Goal: Task Accomplishment & Management: Complete application form

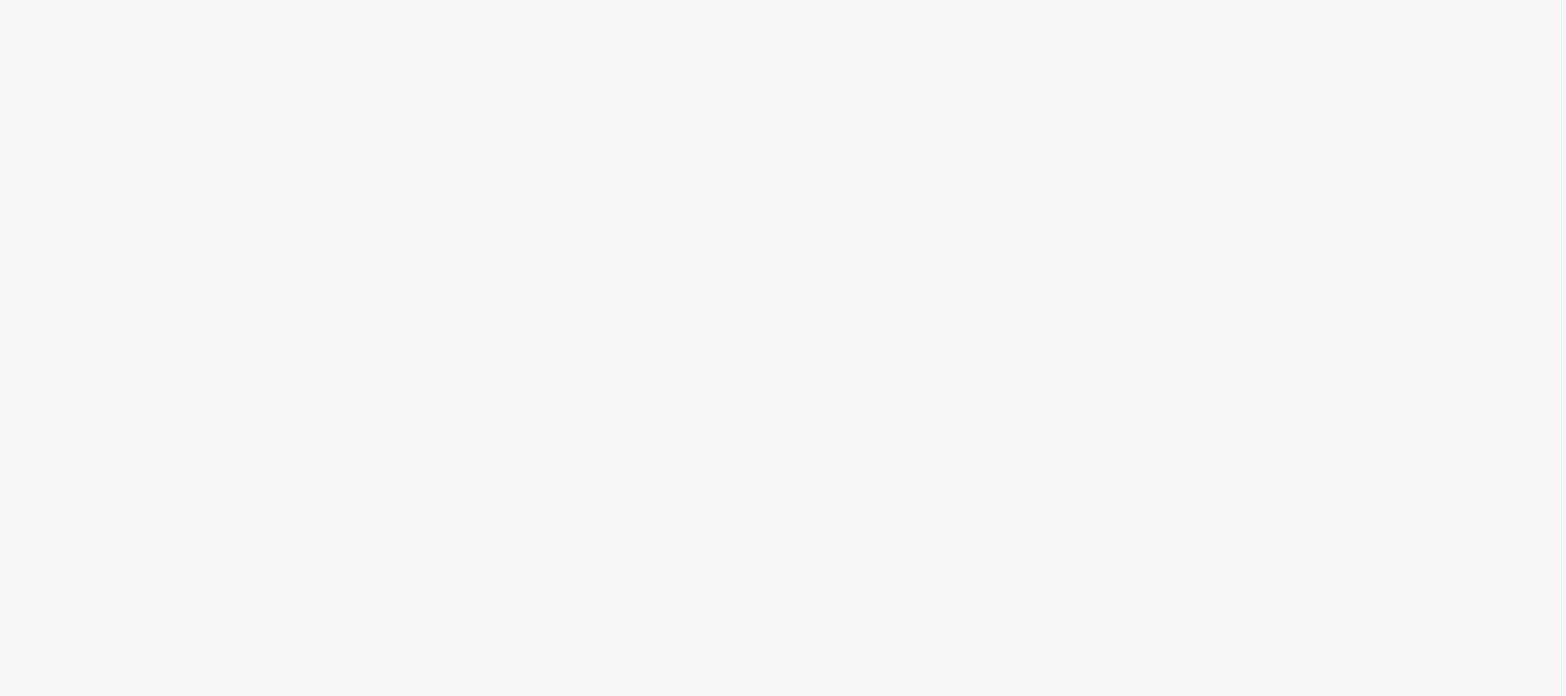
click at [951, 153] on body at bounding box center [783, 348] width 1566 height 696
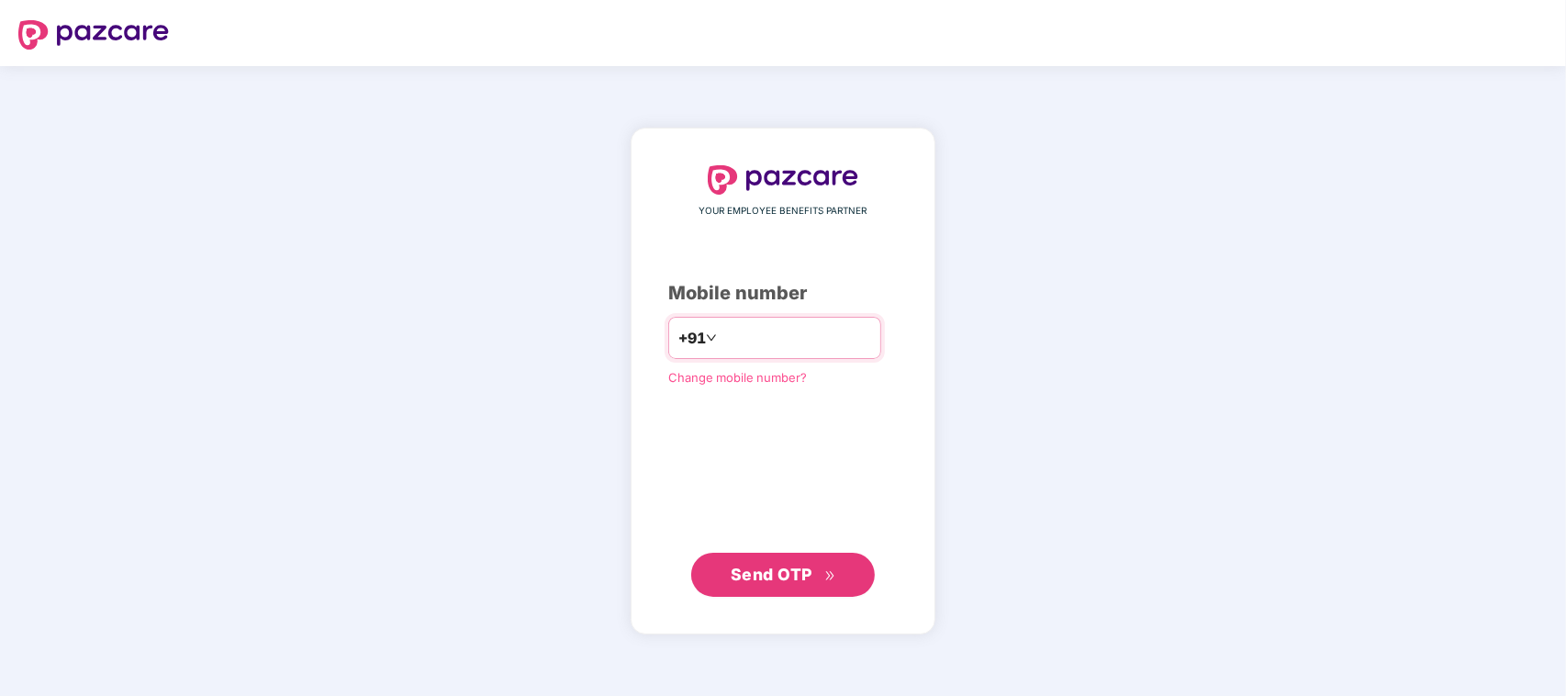
click at [783, 340] on input "number" at bounding box center [795, 337] width 151 height 29
type input "**********"
click at [781, 572] on span "Send OTP" at bounding box center [771, 573] width 82 height 19
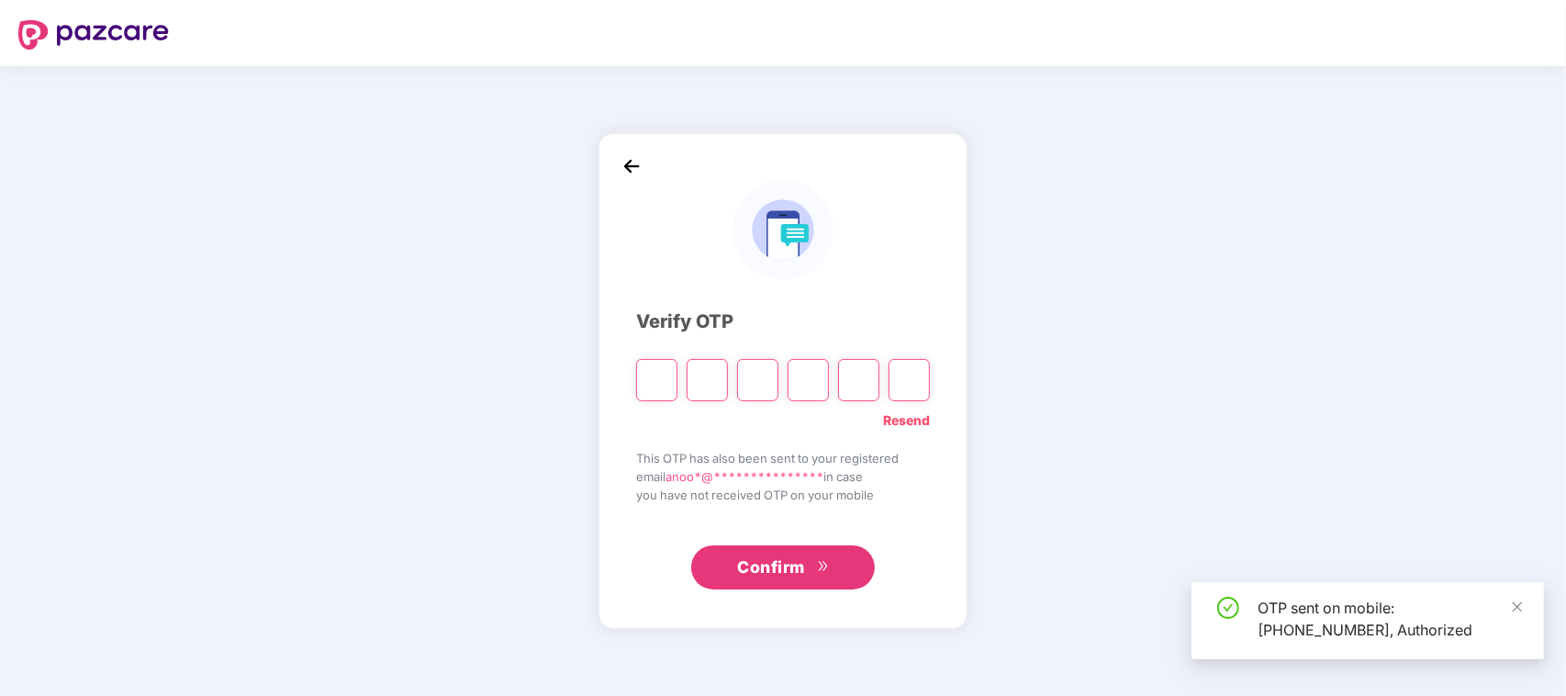
click at [1189, 314] on div "**********" at bounding box center [783, 381] width 1566 height 630
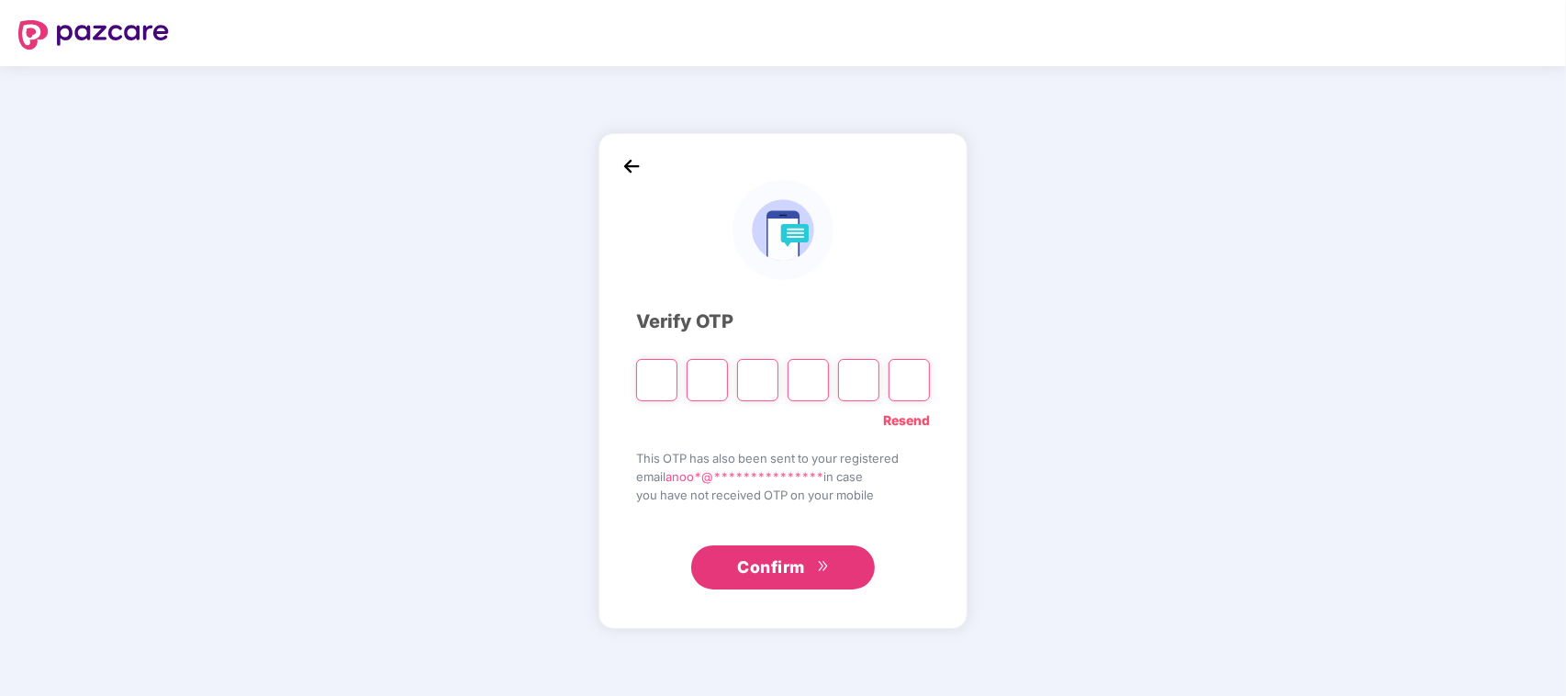
click at [652, 378] on input "Please enter verification code. Digit 1" at bounding box center [656, 380] width 41 height 42
type input "*"
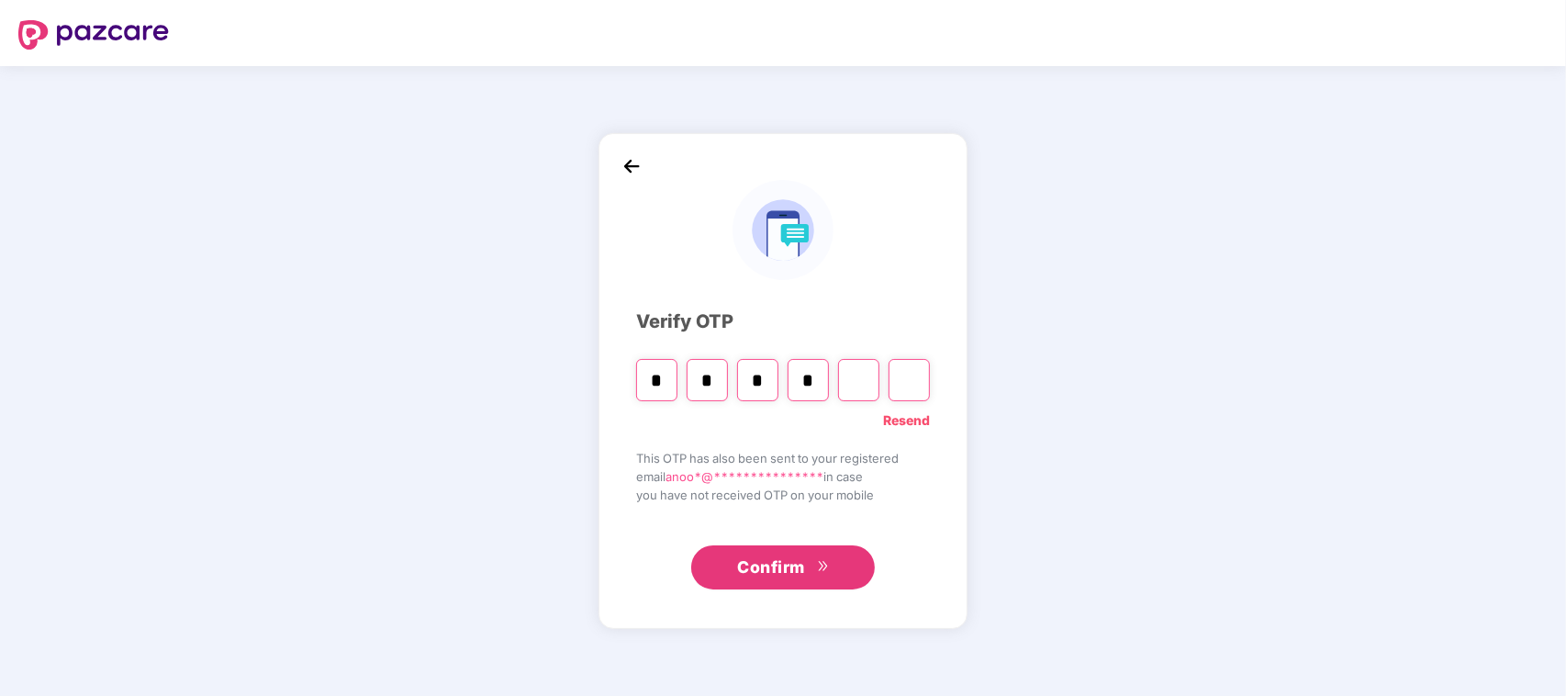
type input "*"
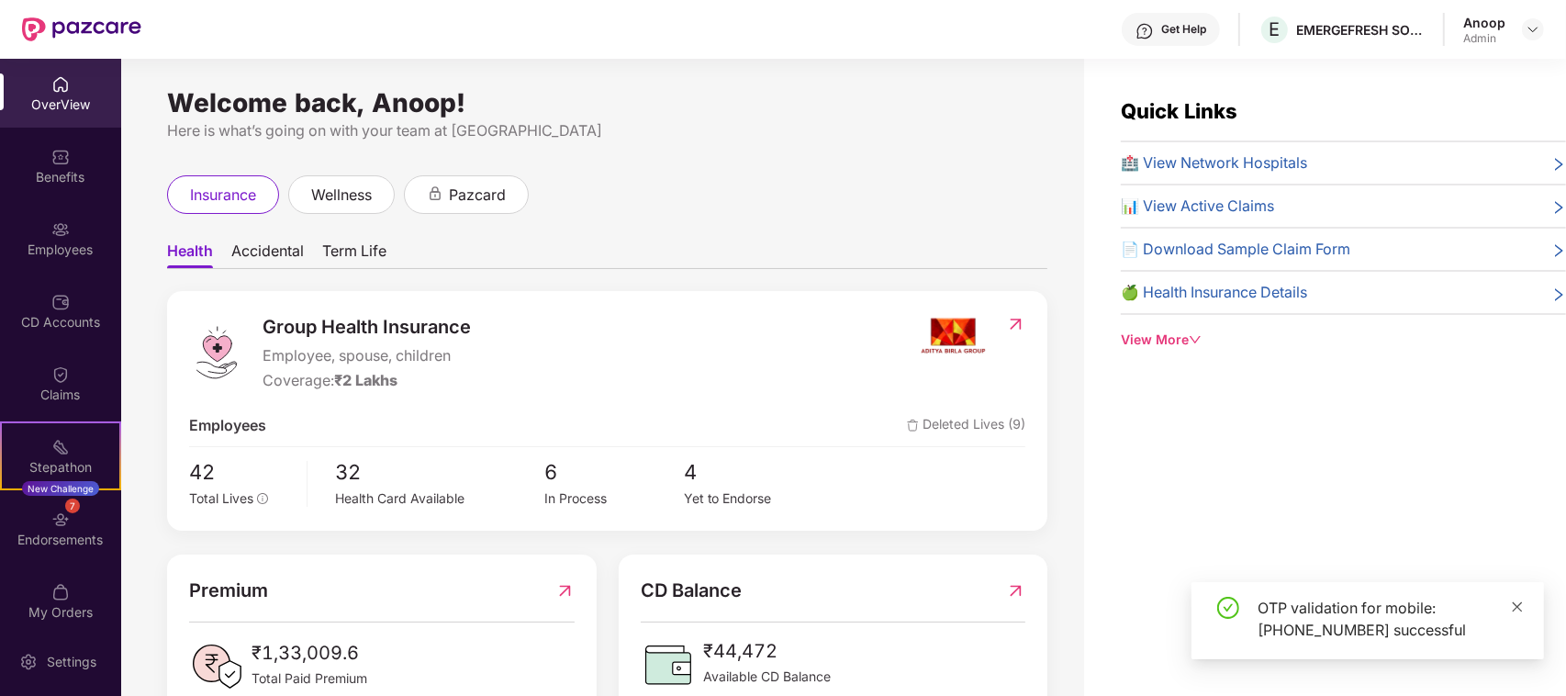
click at [1511, 604] on icon "close" at bounding box center [1517, 606] width 13 height 13
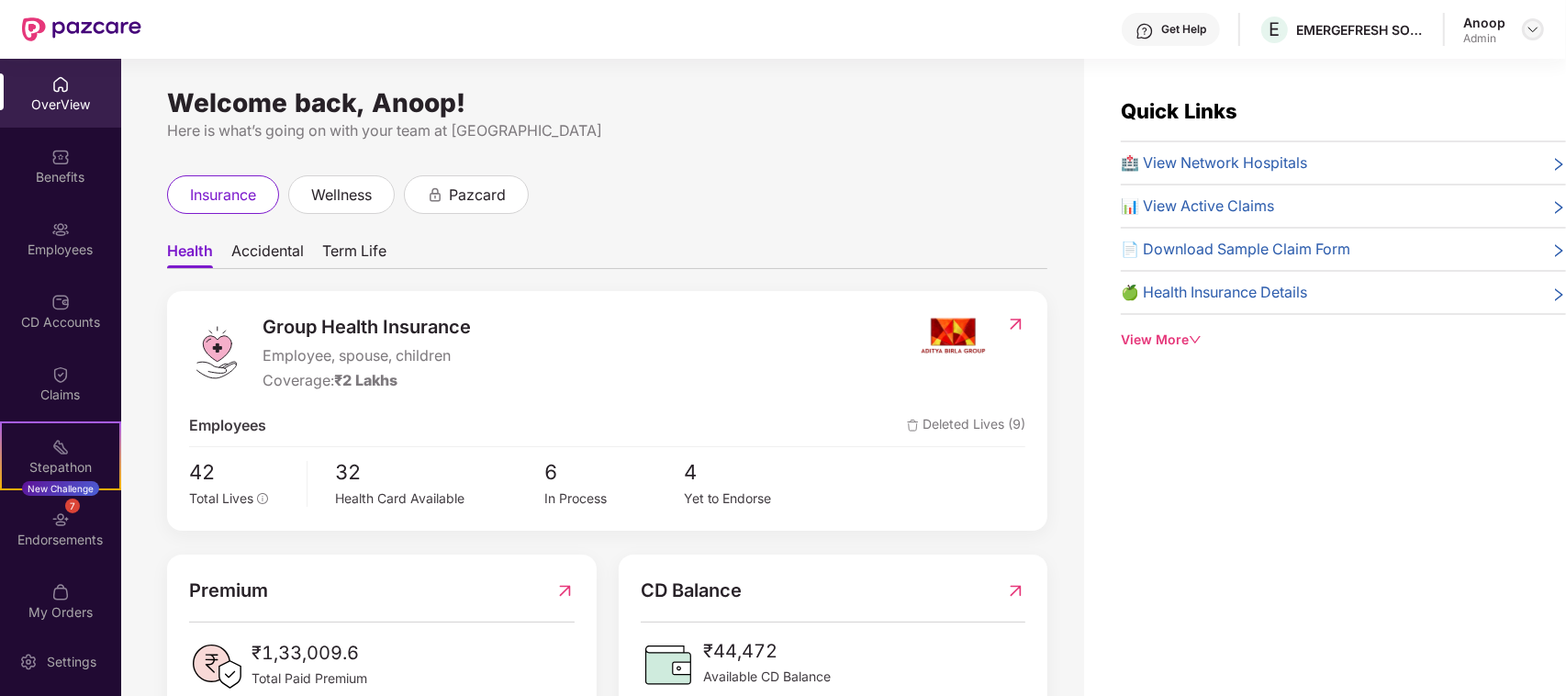
click at [1533, 32] on img at bounding box center [1532, 29] width 15 height 15
click at [1038, 127] on div "Here is what’s going on with your team at [GEOGRAPHIC_DATA]" at bounding box center [607, 130] width 880 height 23
click at [74, 234] on div "Employees" at bounding box center [60, 238] width 121 height 69
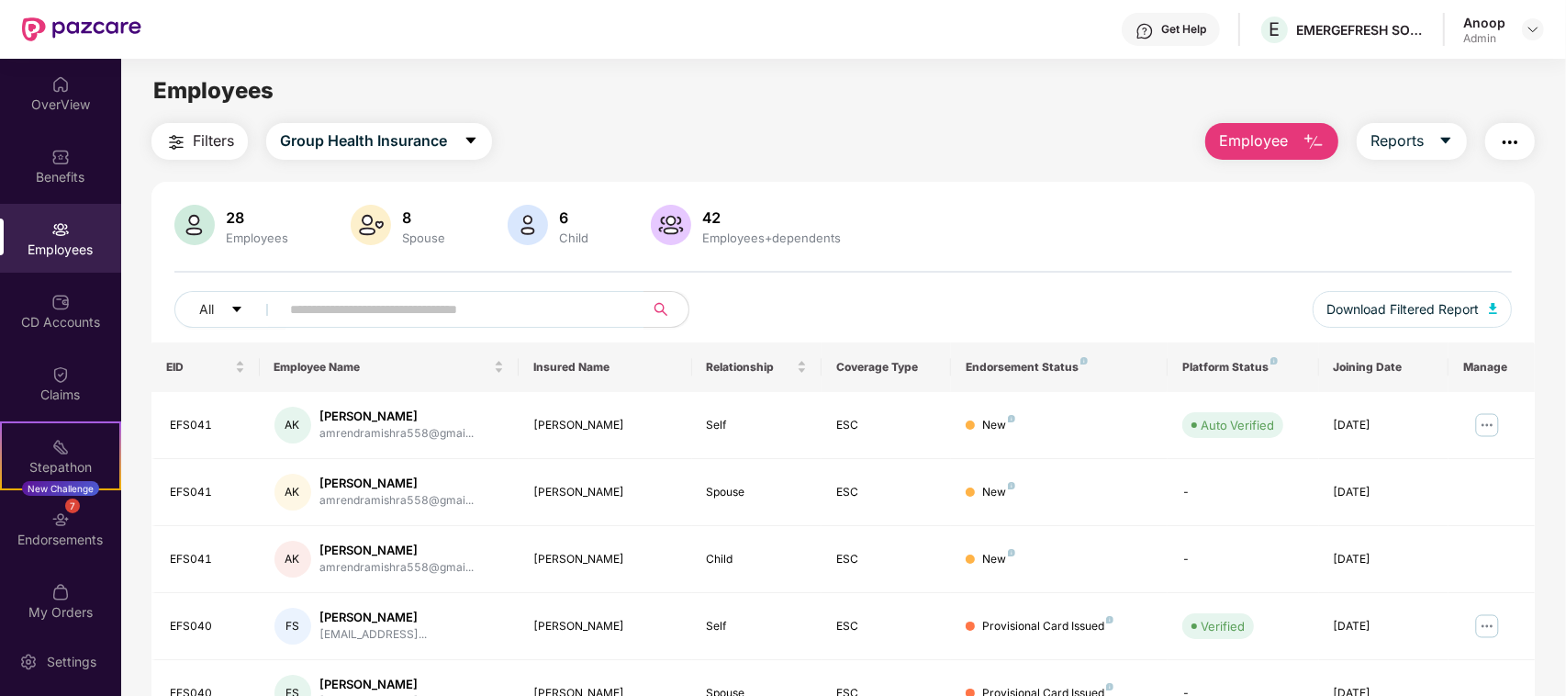
click at [973, 195] on div "28 Employees 8 Spouse 6 Child [DEMOGRAPHIC_DATA] Employees+dependents All Downl…" at bounding box center [842, 678] width 1383 height 992
click at [1445, 139] on icon "caret-down" at bounding box center [1446, 141] width 10 height 6
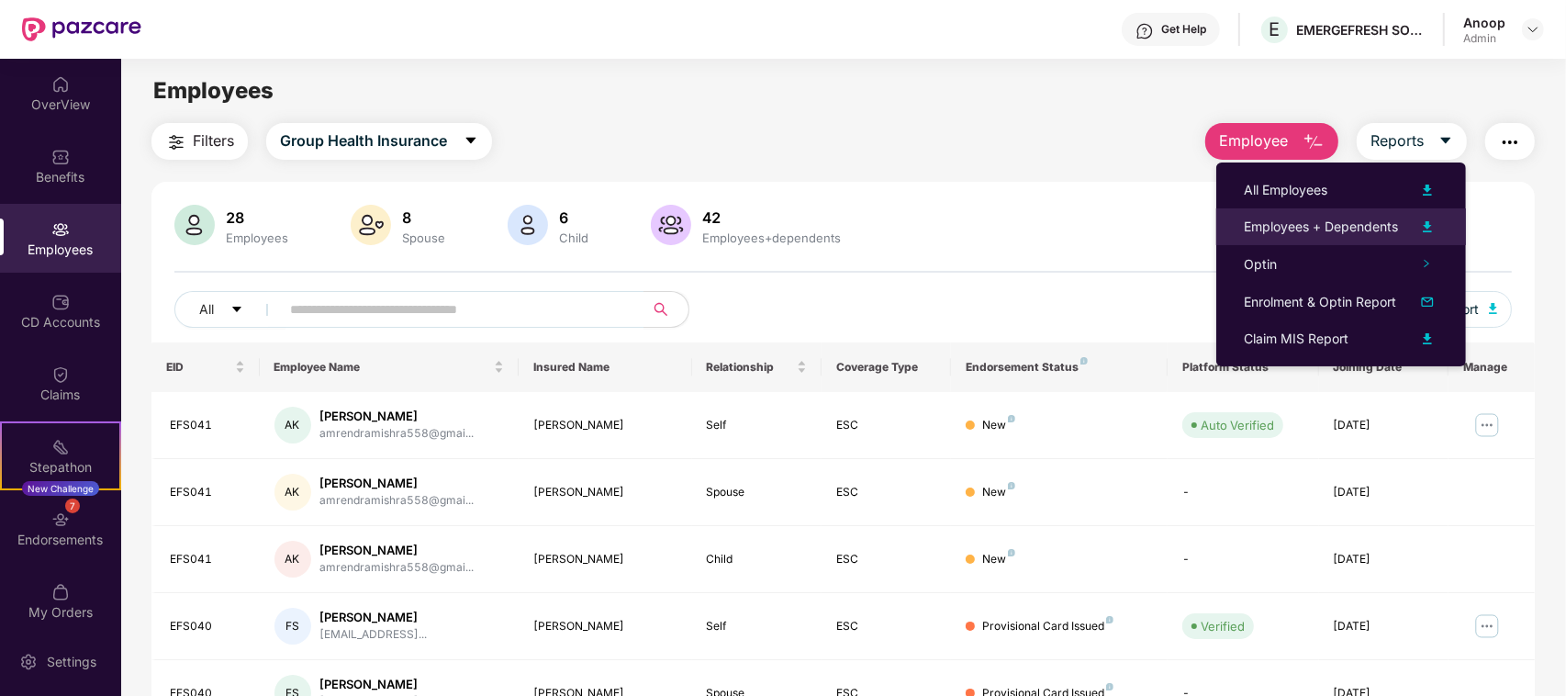
click at [1378, 218] on div "Employees + Dependents" at bounding box center [1320, 227] width 154 height 20
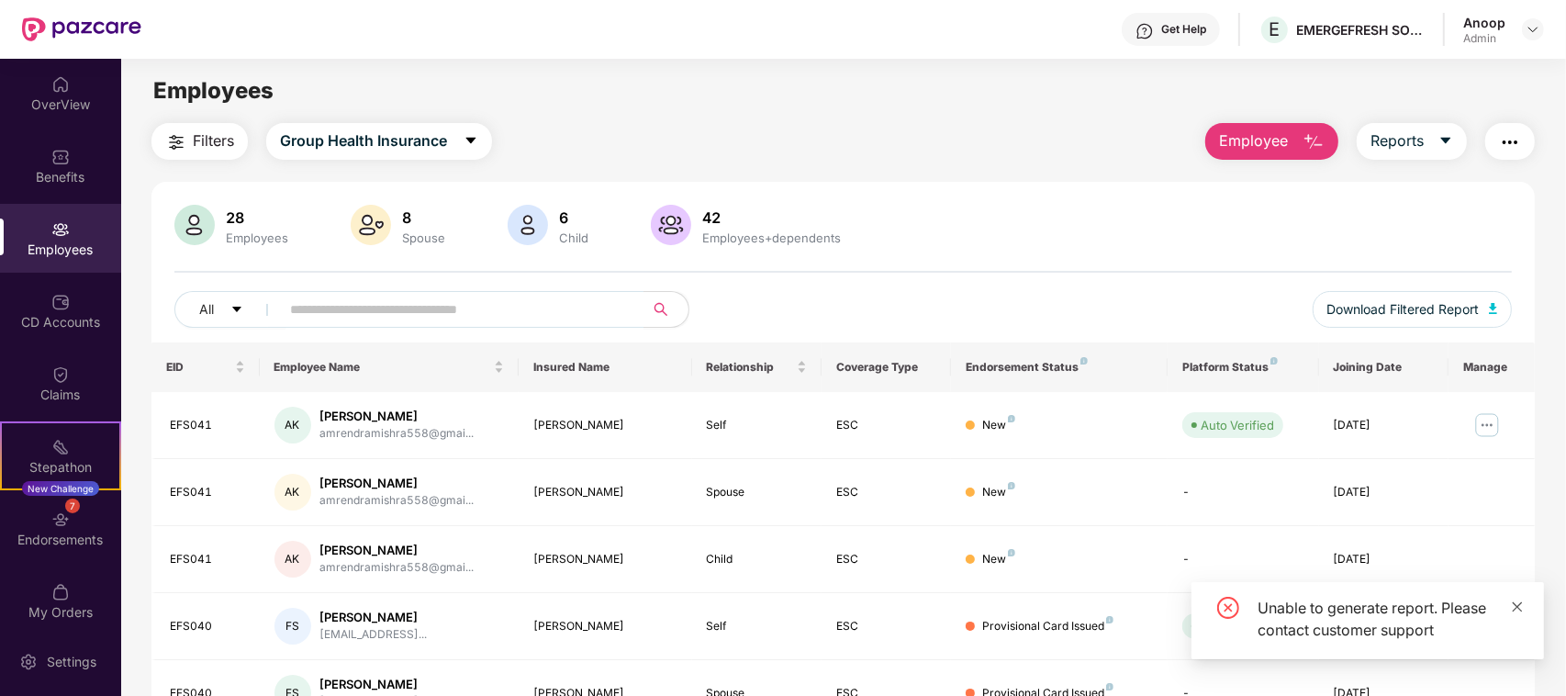
click at [1516, 607] on icon "close" at bounding box center [1517, 606] width 10 height 10
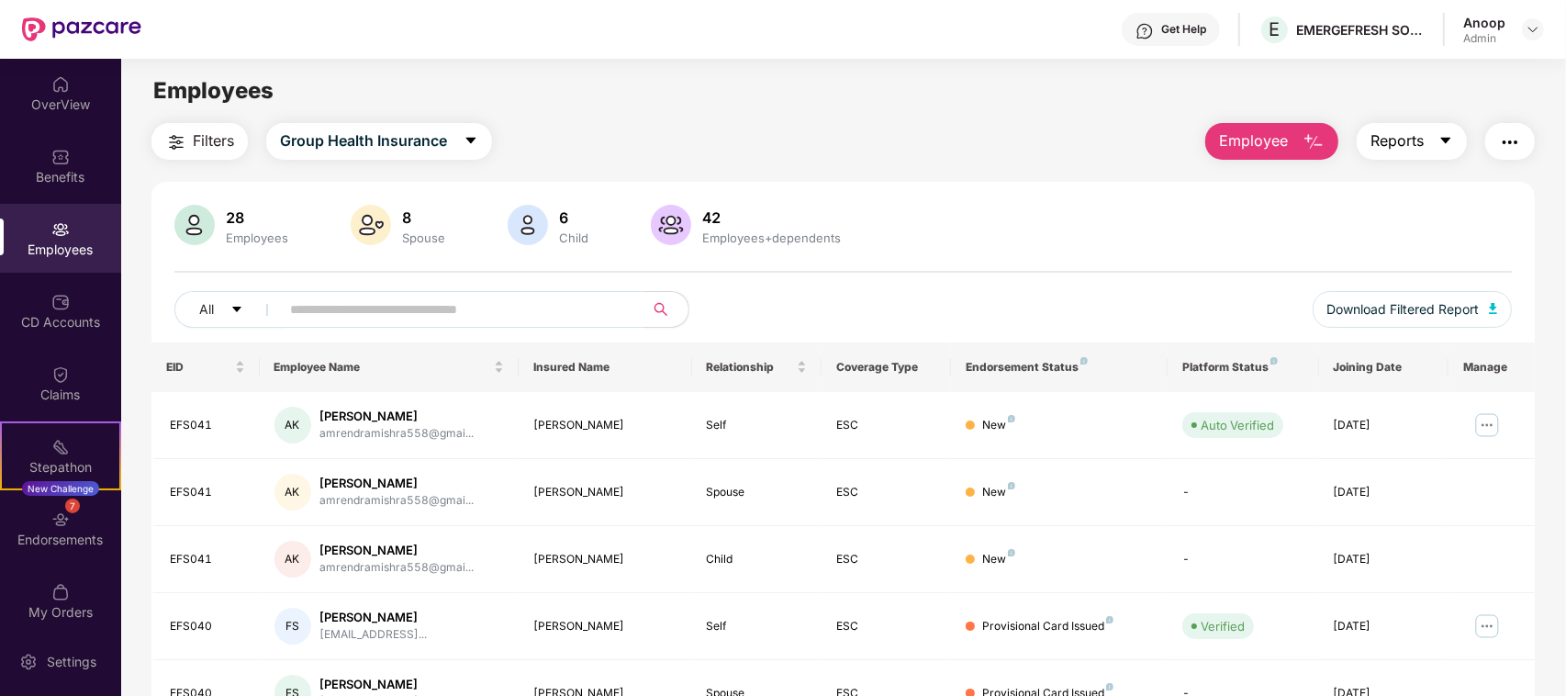
click at [1402, 147] on span "Reports" at bounding box center [1396, 140] width 53 height 23
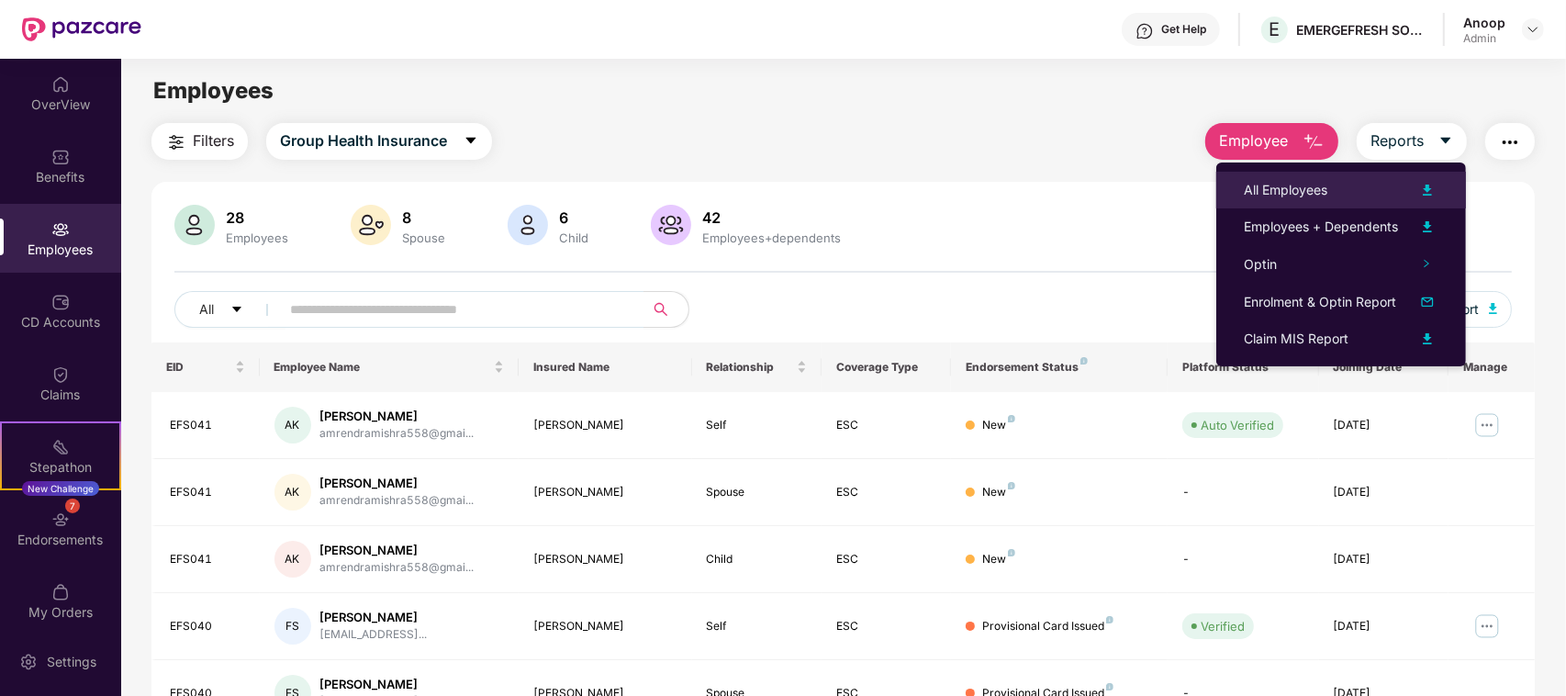
click at [1321, 191] on div "All Employees" at bounding box center [1285, 190] width 84 height 20
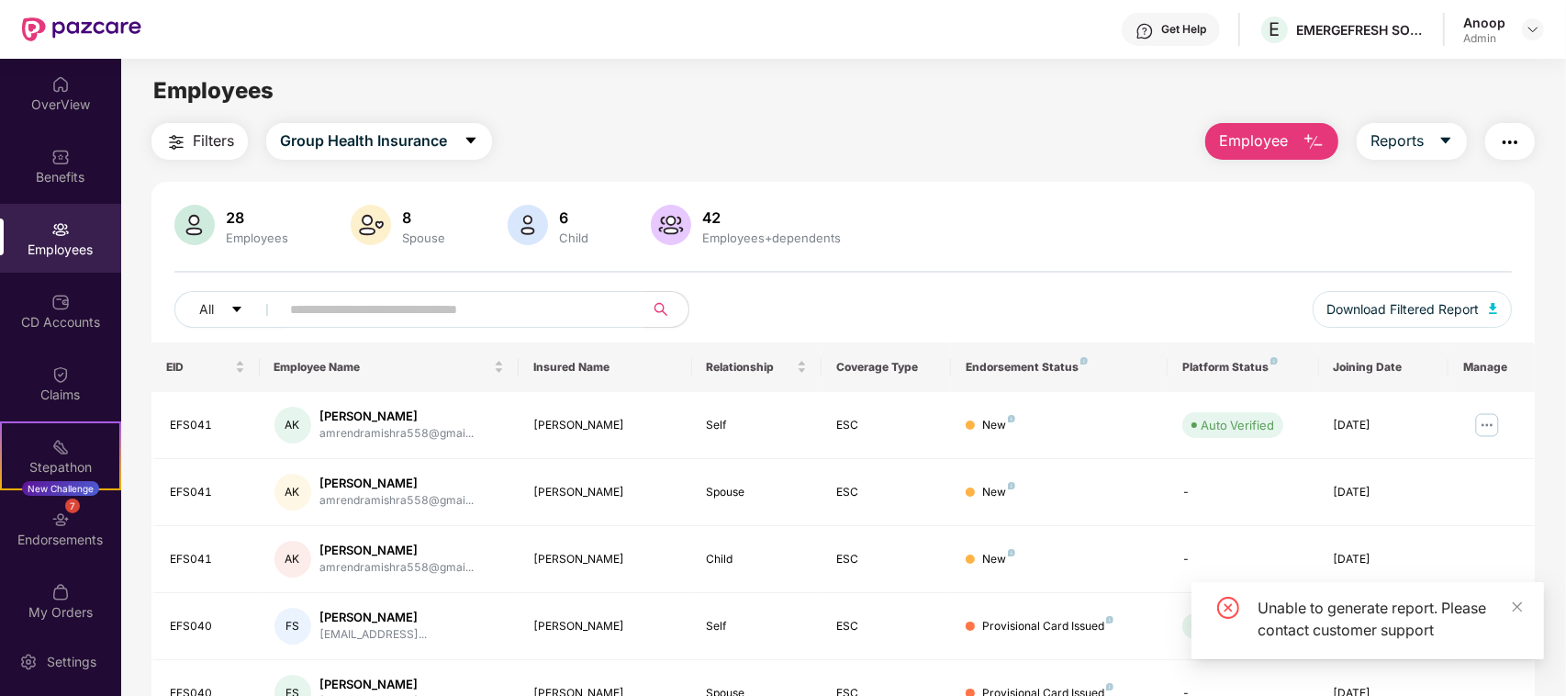
click at [1226, 612] on icon "close-circle" at bounding box center [1228, 608] width 22 height 22
click at [1499, 139] on img "button" at bounding box center [1510, 142] width 22 height 22
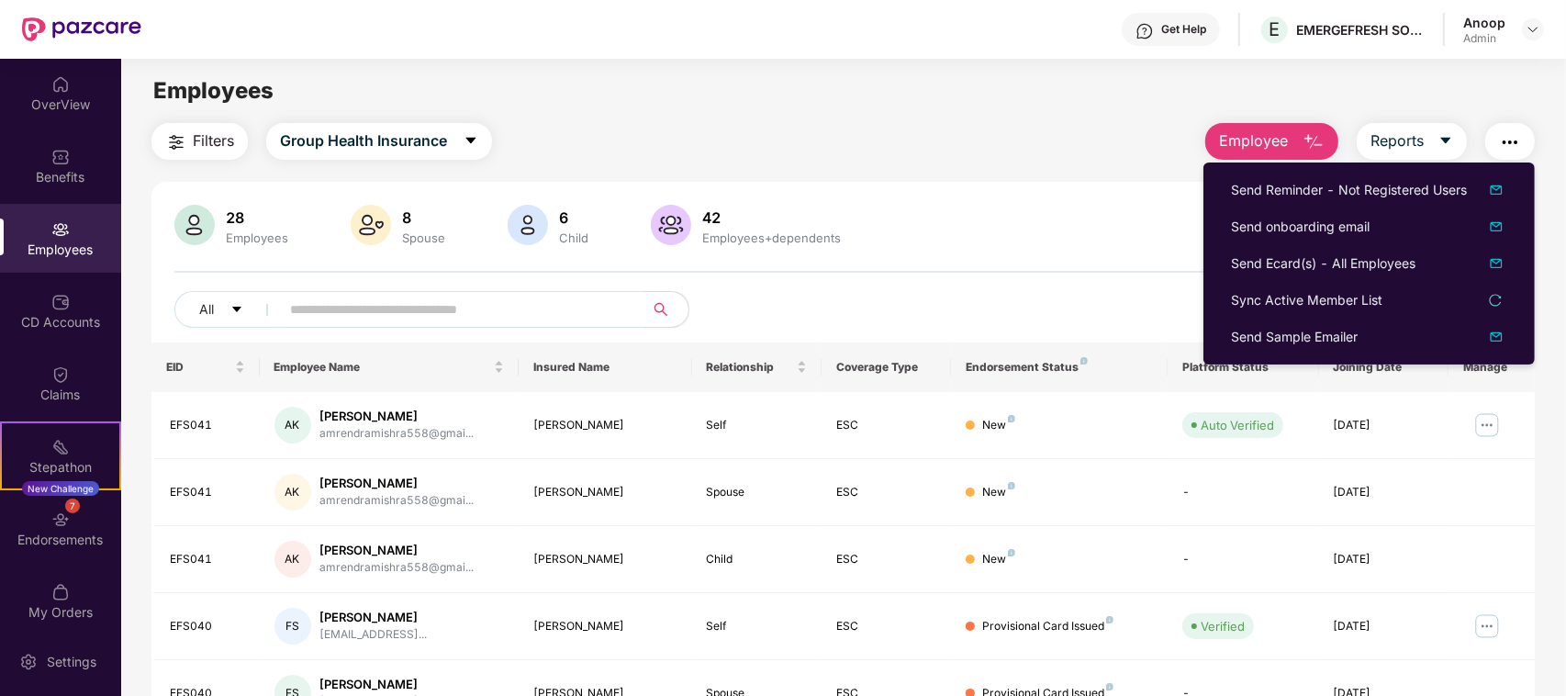
click at [1305, 135] on img "button" at bounding box center [1313, 142] width 22 height 22
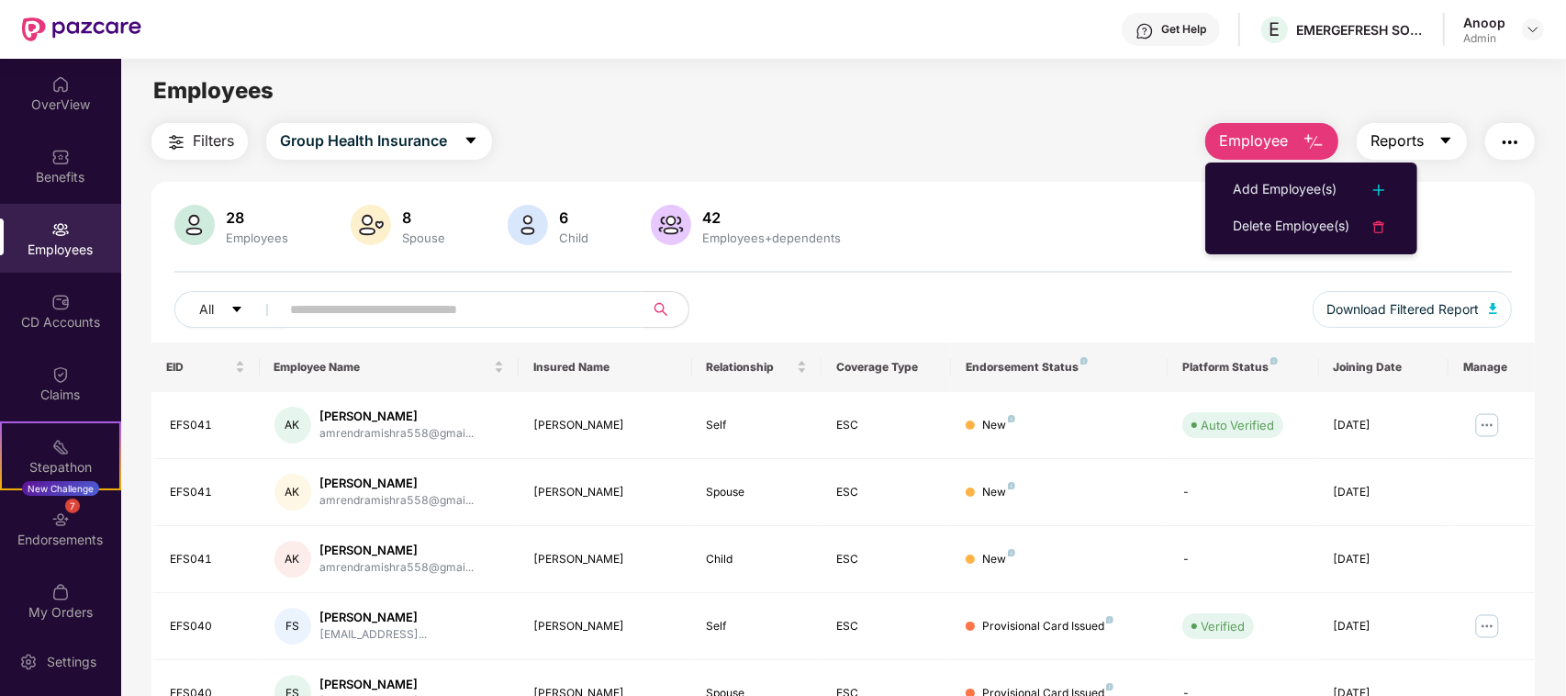
click at [1388, 134] on span "Reports" at bounding box center [1396, 140] width 53 height 23
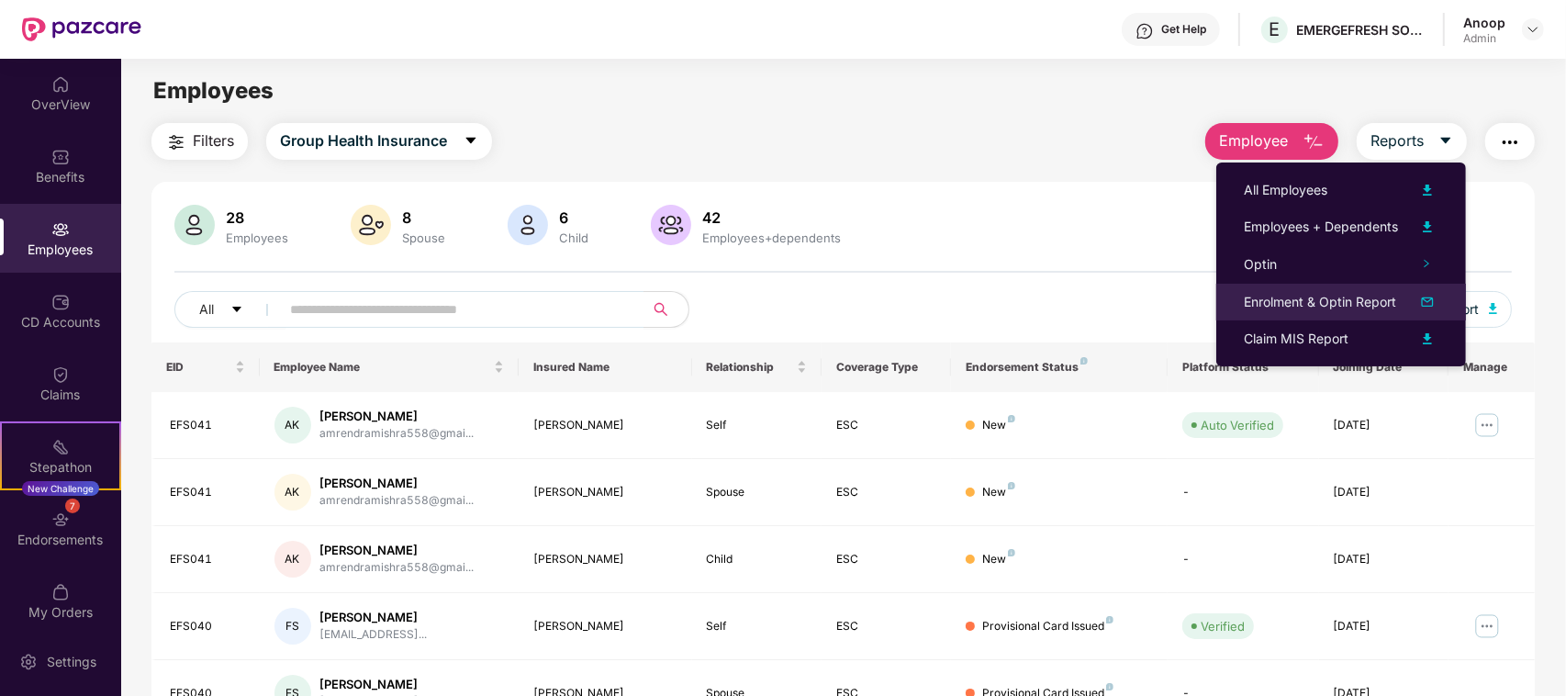
click at [1324, 309] on div "Enrolment & Optin Report" at bounding box center [1319, 302] width 152 height 20
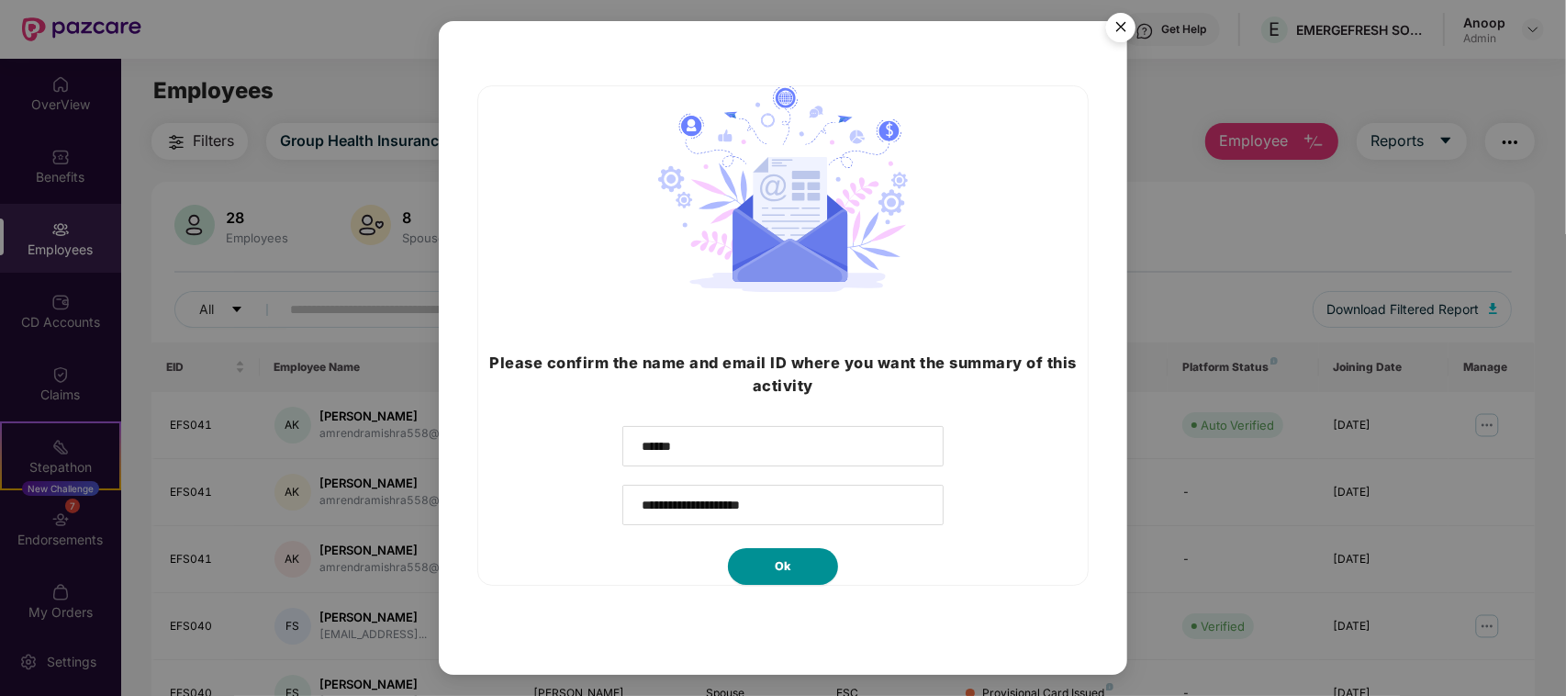
click at [799, 566] on button "Ok" at bounding box center [783, 566] width 110 height 37
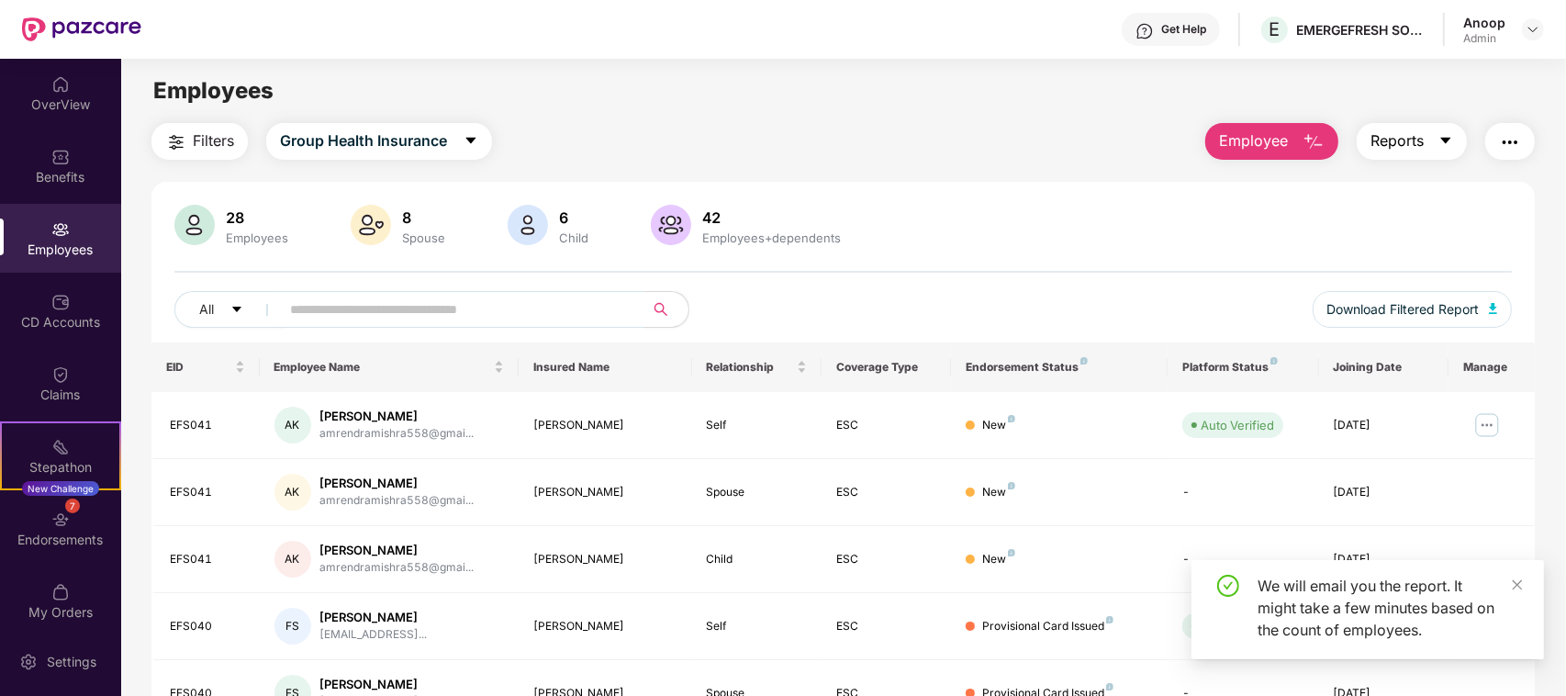
click at [1386, 150] on span "Reports" at bounding box center [1396, 140] width 53 height 23
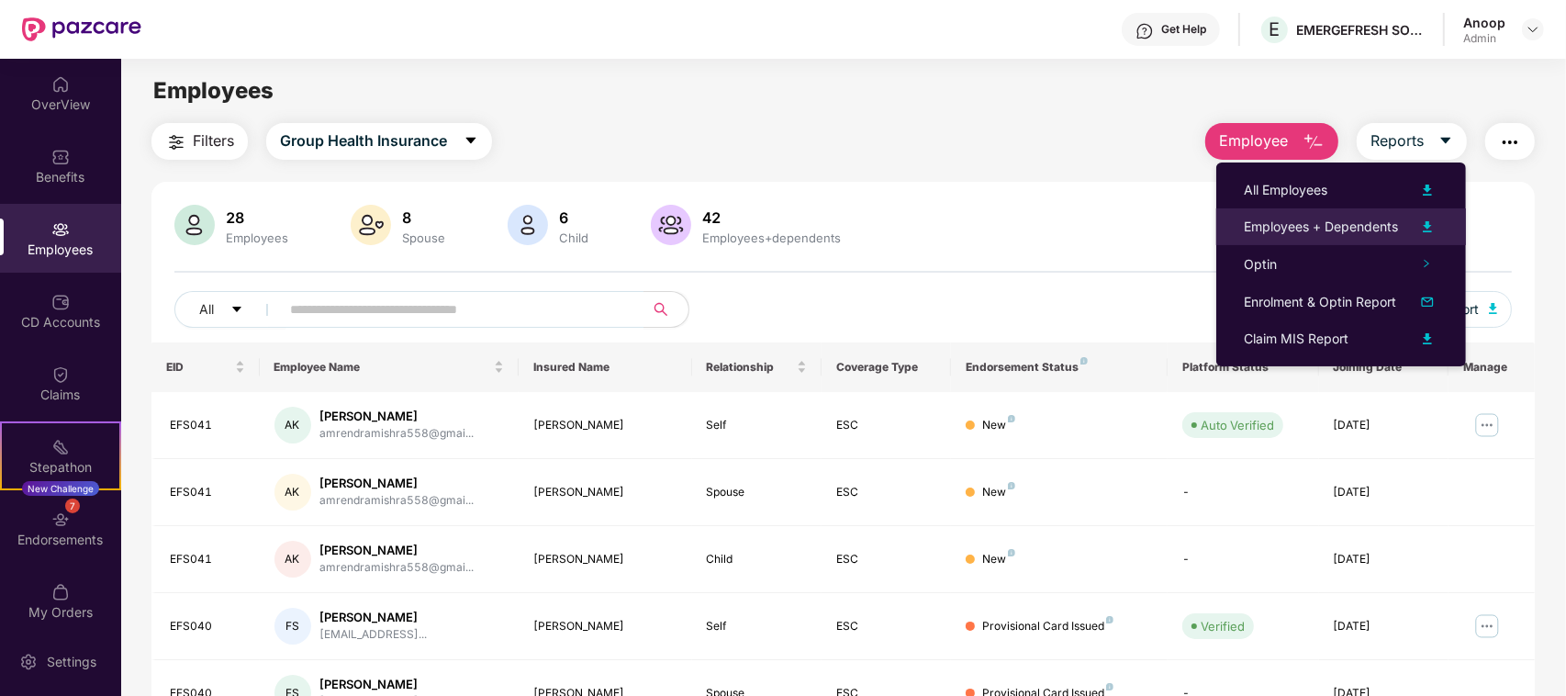
click at [1433, 226] on img at bounding box center [1427, 227] width 22 height 22
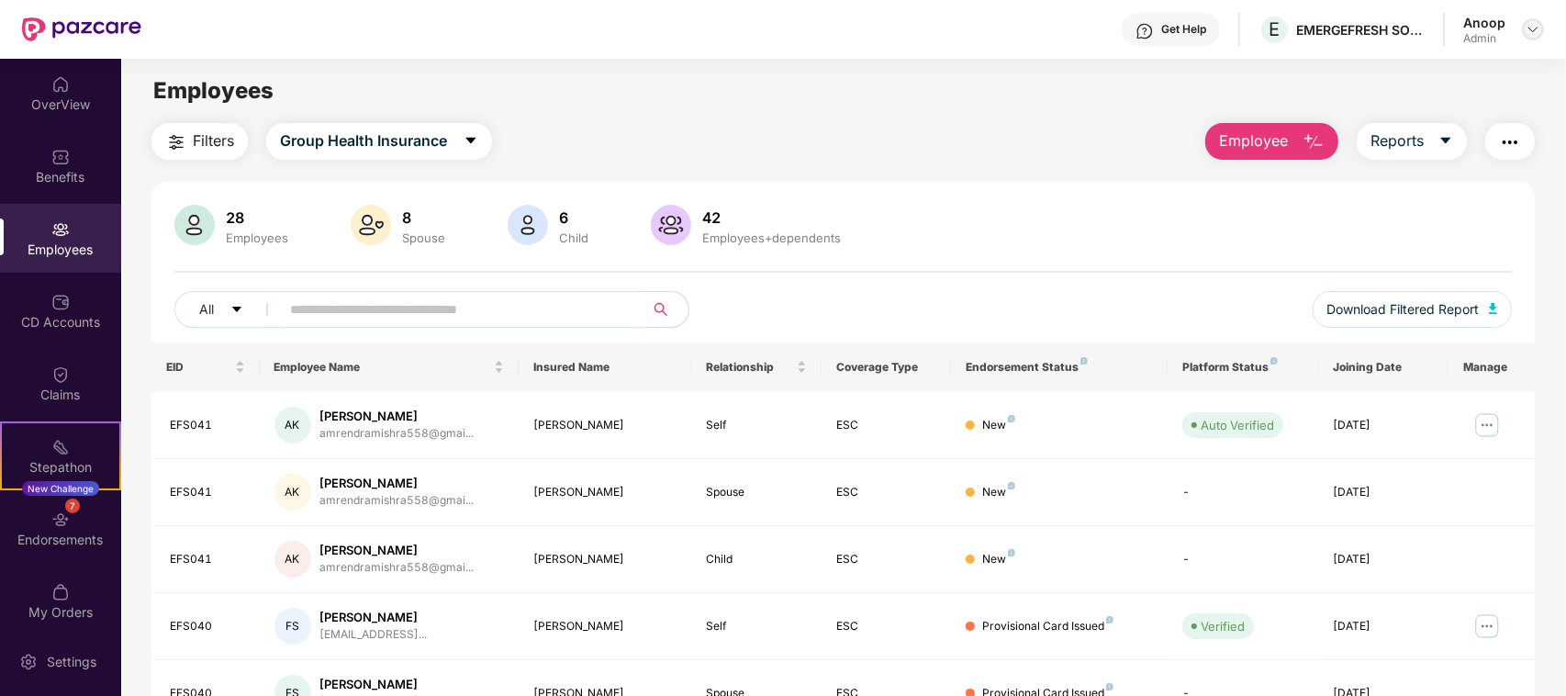
click at [1525, 29] on img at bounding box center [1532, 29] width 15 height 15
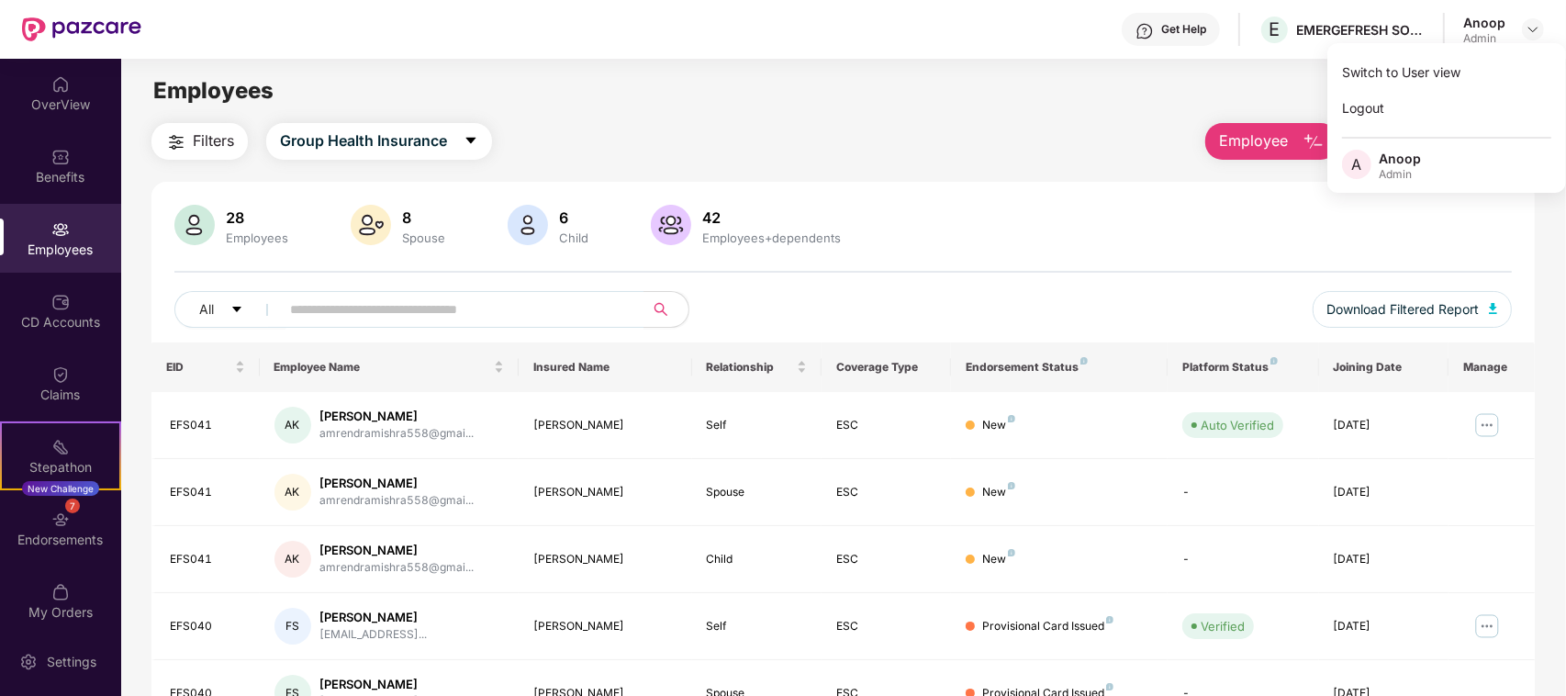
click at [1402, 162] on div "Anoop" at bounding box center [1399, 158] width 42 height 17
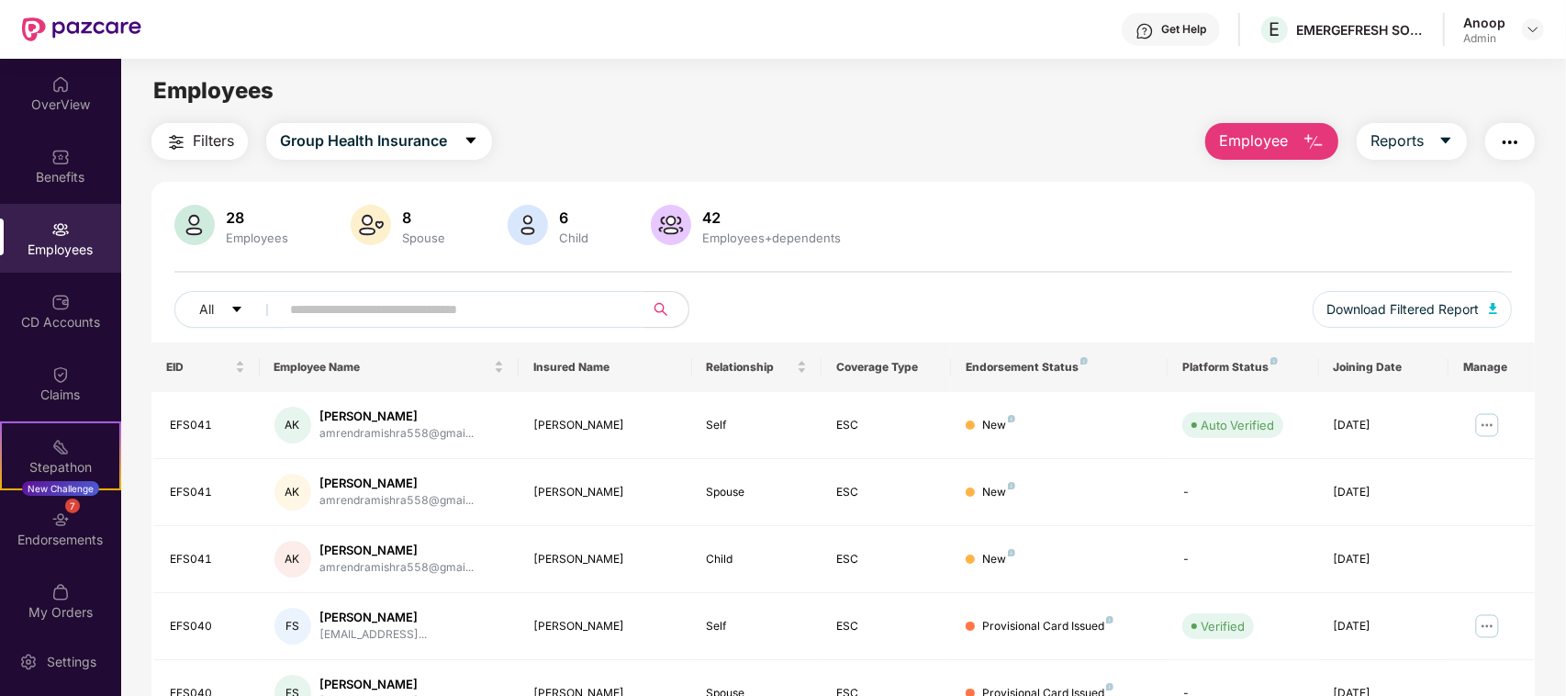
click at [1471, 24] on div "Anoop" at bounding box center [1484, 22] width 42 height 17
click at [1530, 30] on img at bounding box center [1532, 29] width 15 height 15
click at [1372, 106] on div "Logout" at bounding box center [1446, 108] width 239 height 36
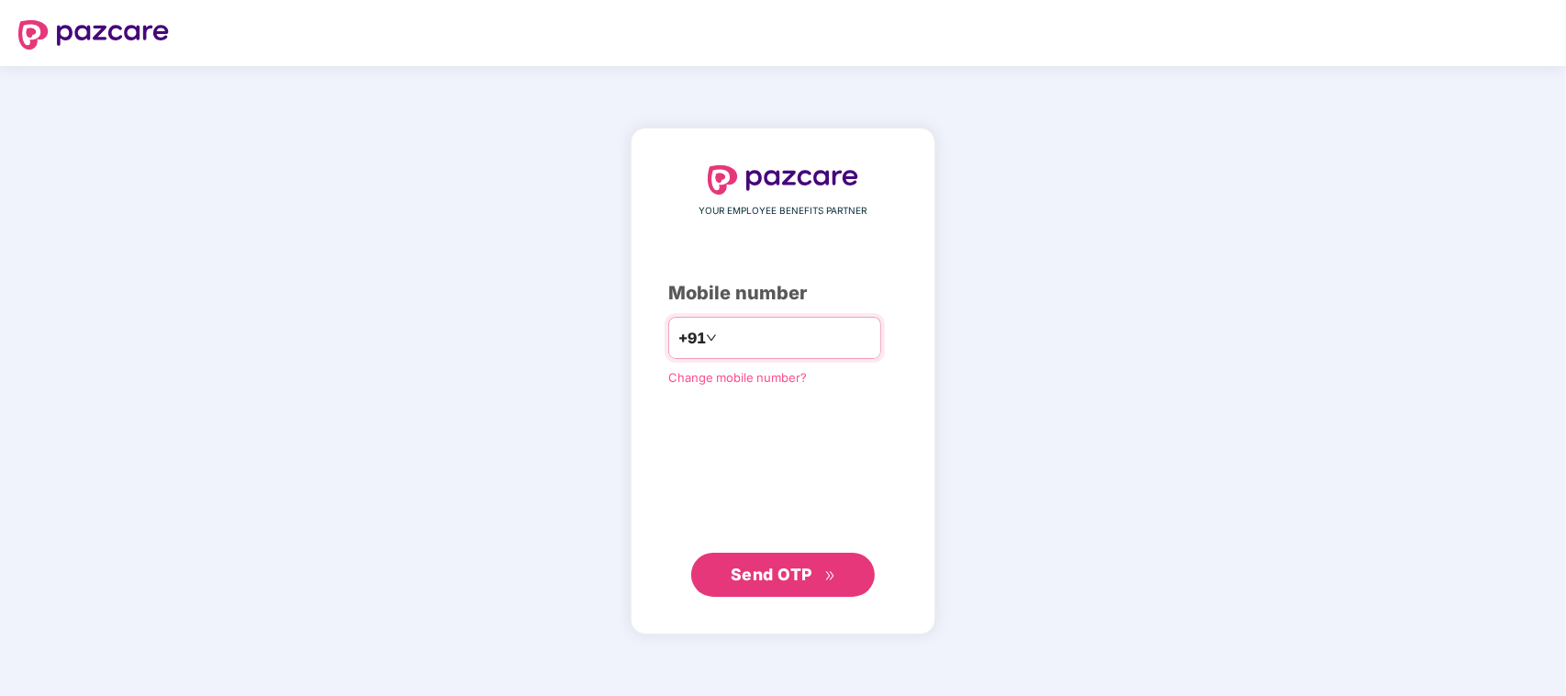
click at [764, 336] on input "number" at bounding box center [795, 337] width 151 height 29
type input "**********"
click at [778, 574] on span "Send OTP" at bounding box center [771, 573] width 82 height 19
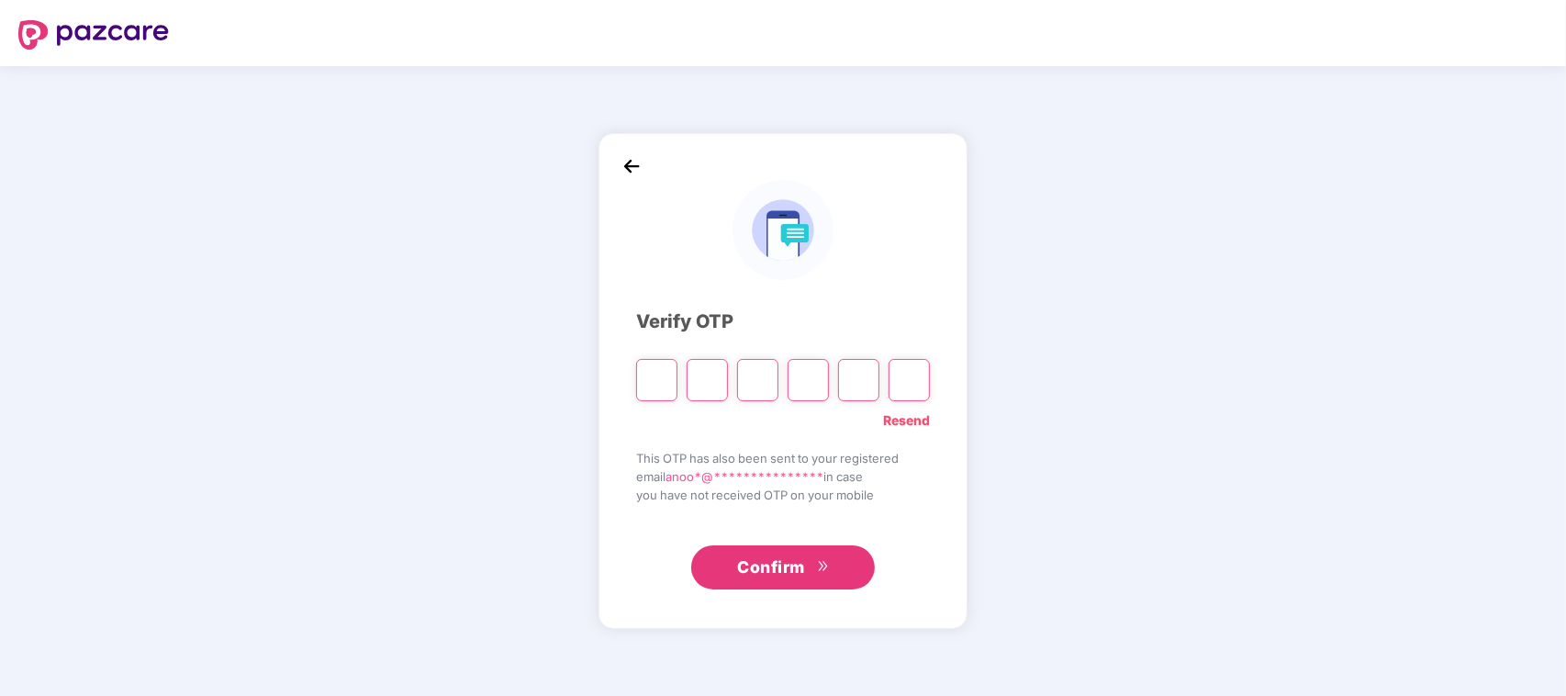
type input "*"
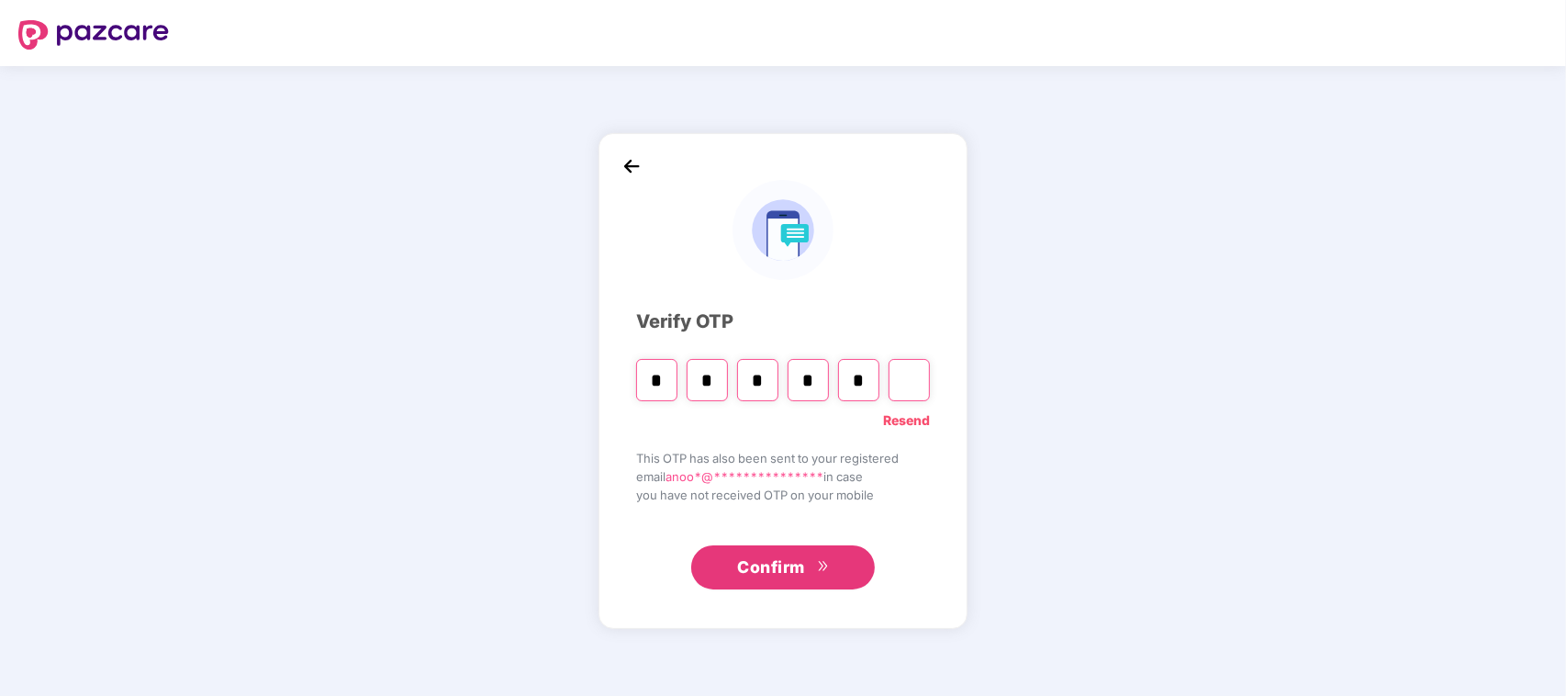
type input "*"
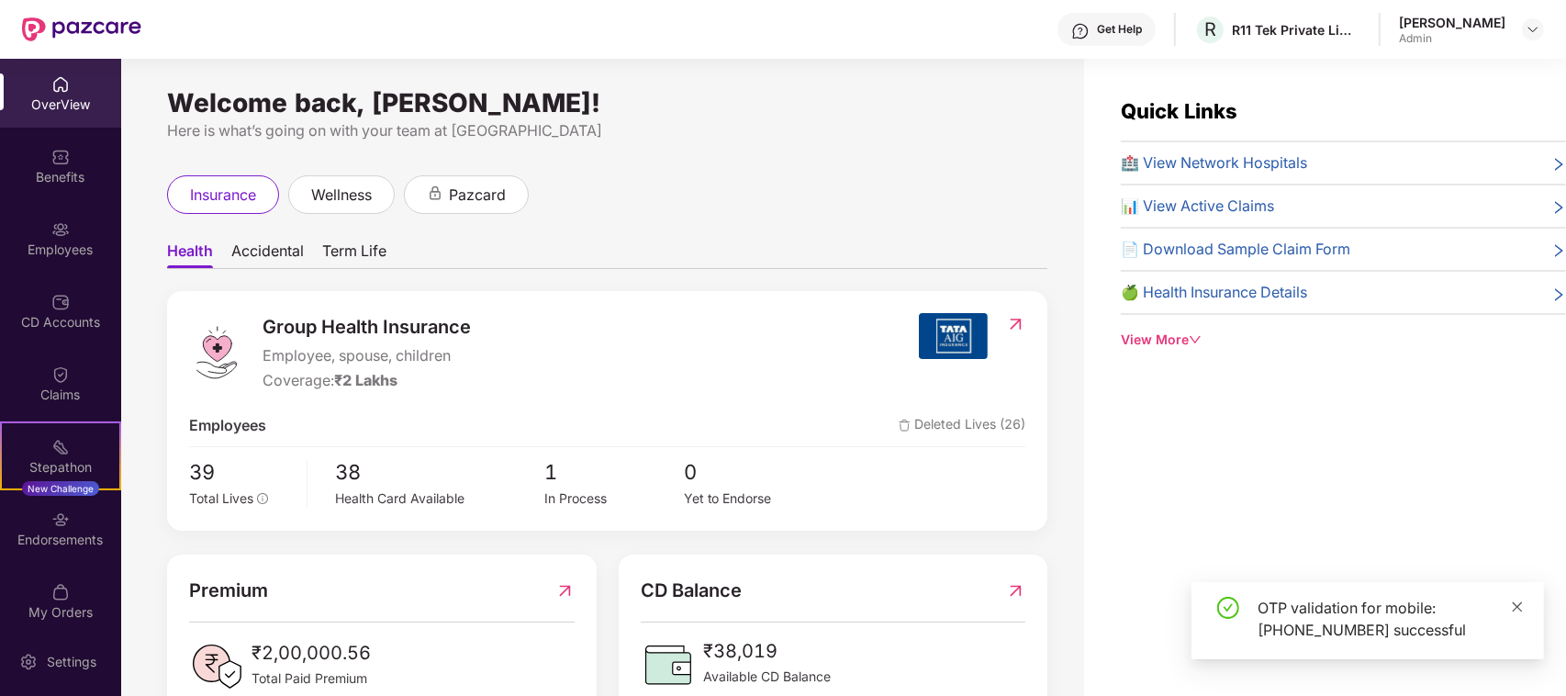
click at [1517, 606] on icon "close" at bounding box center [1517, 606] width 10 height 10
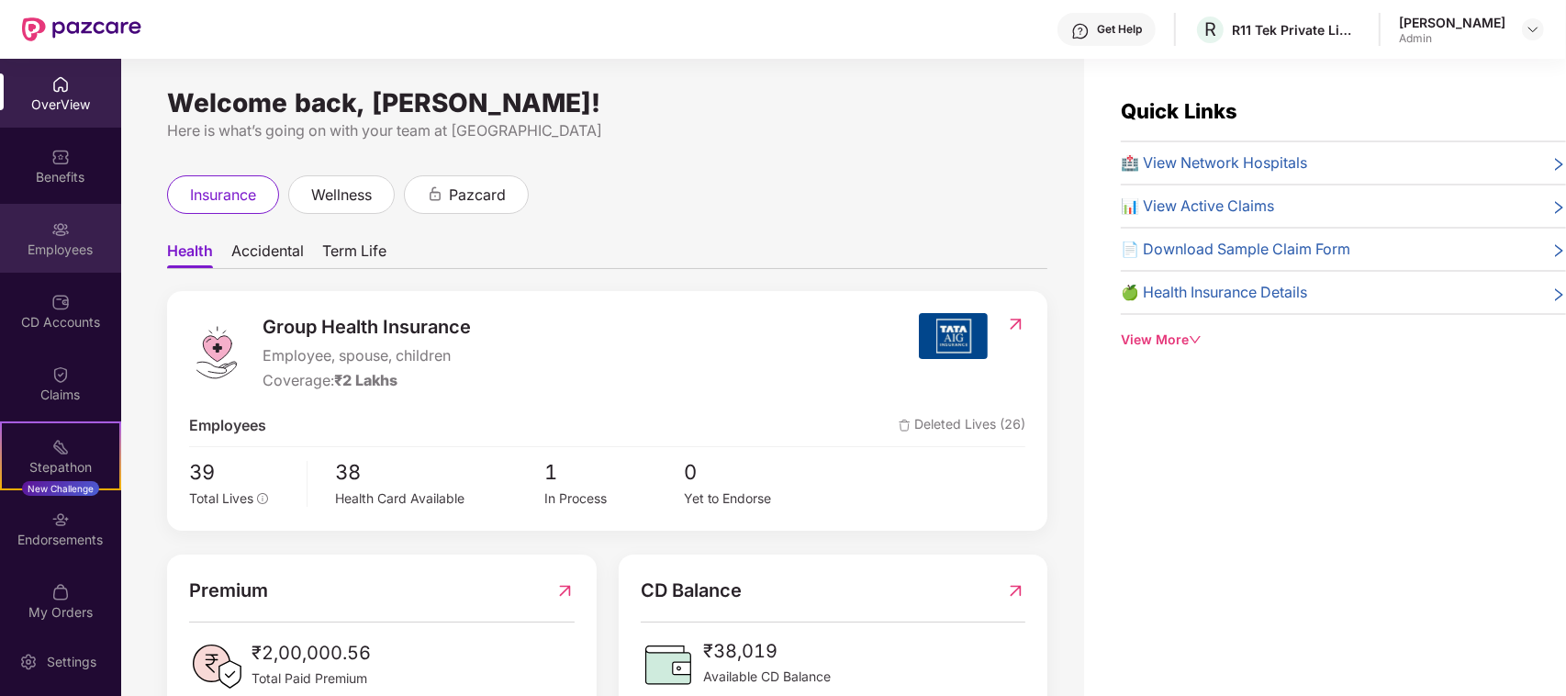
click at [62, 240] on div "Employees" at bounding box center [60, 249] width 121 height 18
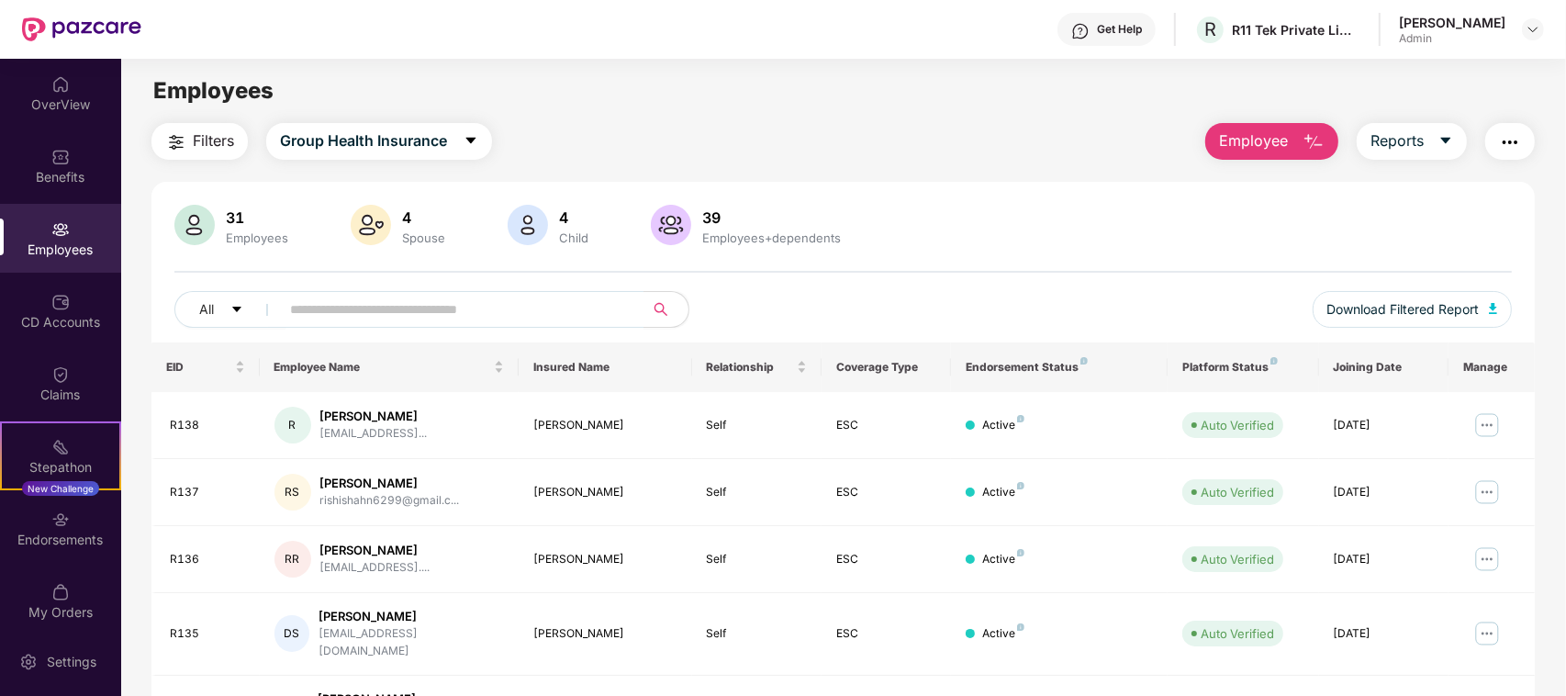
click at [1246, 147] on span "Employee" at bounding box center [1253, 140] width 69 height 23
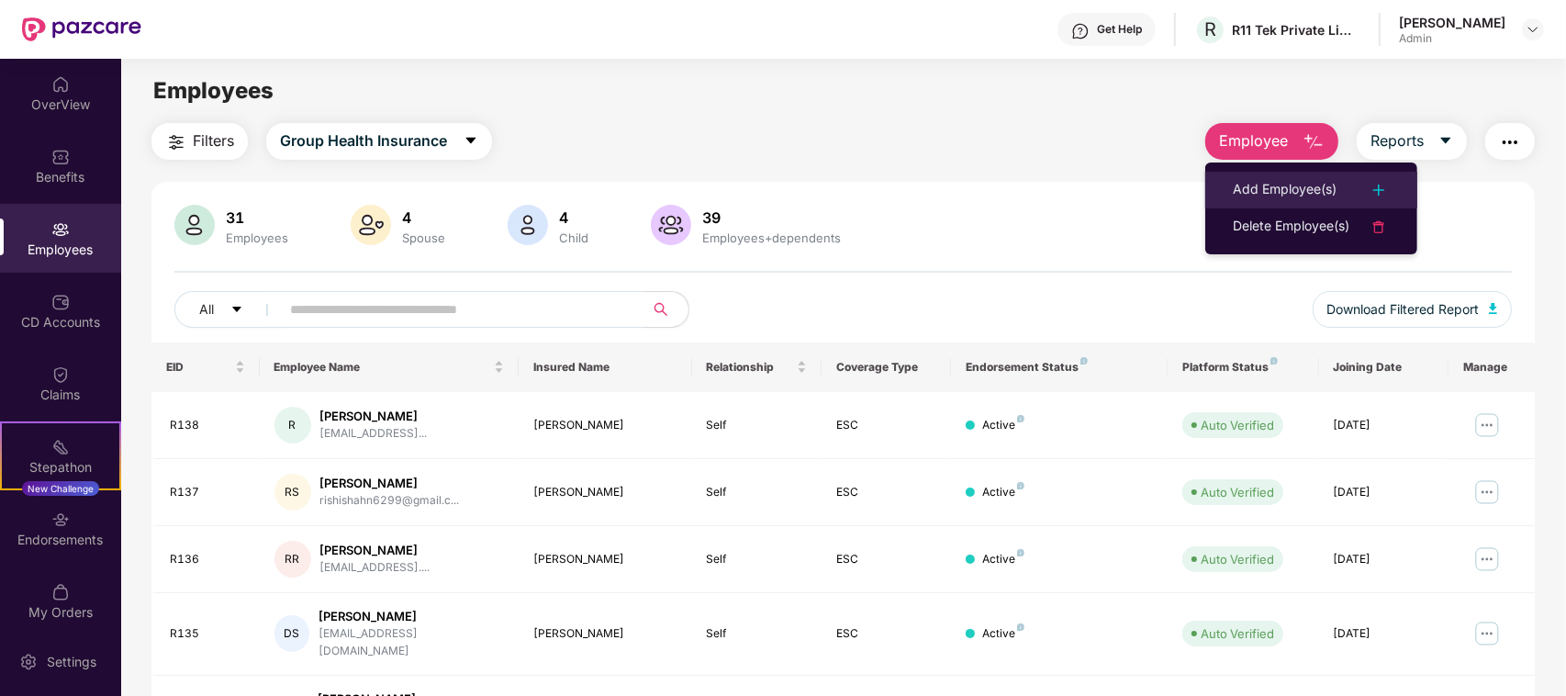
click at [1263, 191] on div "Add Employee(s)" at bounding box center [1284, 190] width 104 height 22
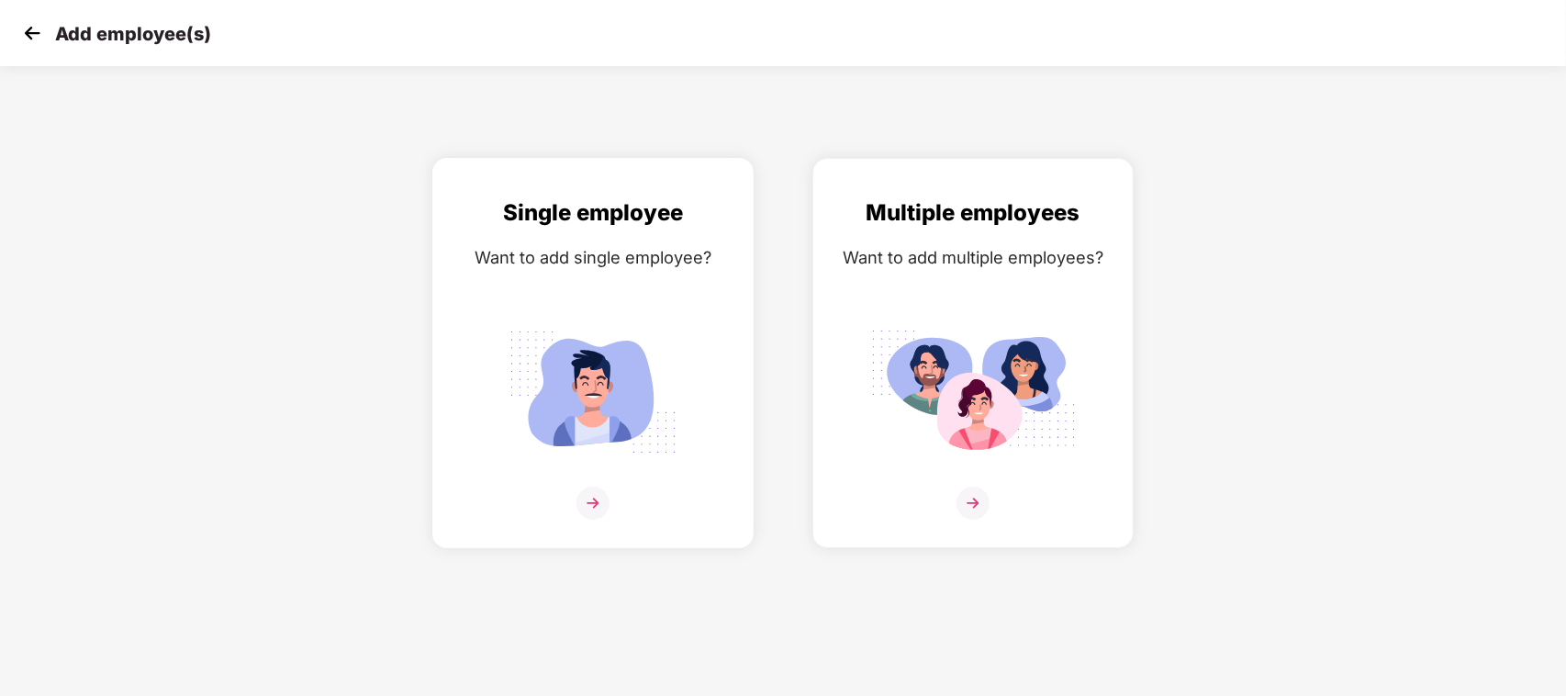
click at [590, 355] on img at bounding box center [593, 391] width 206 height 143
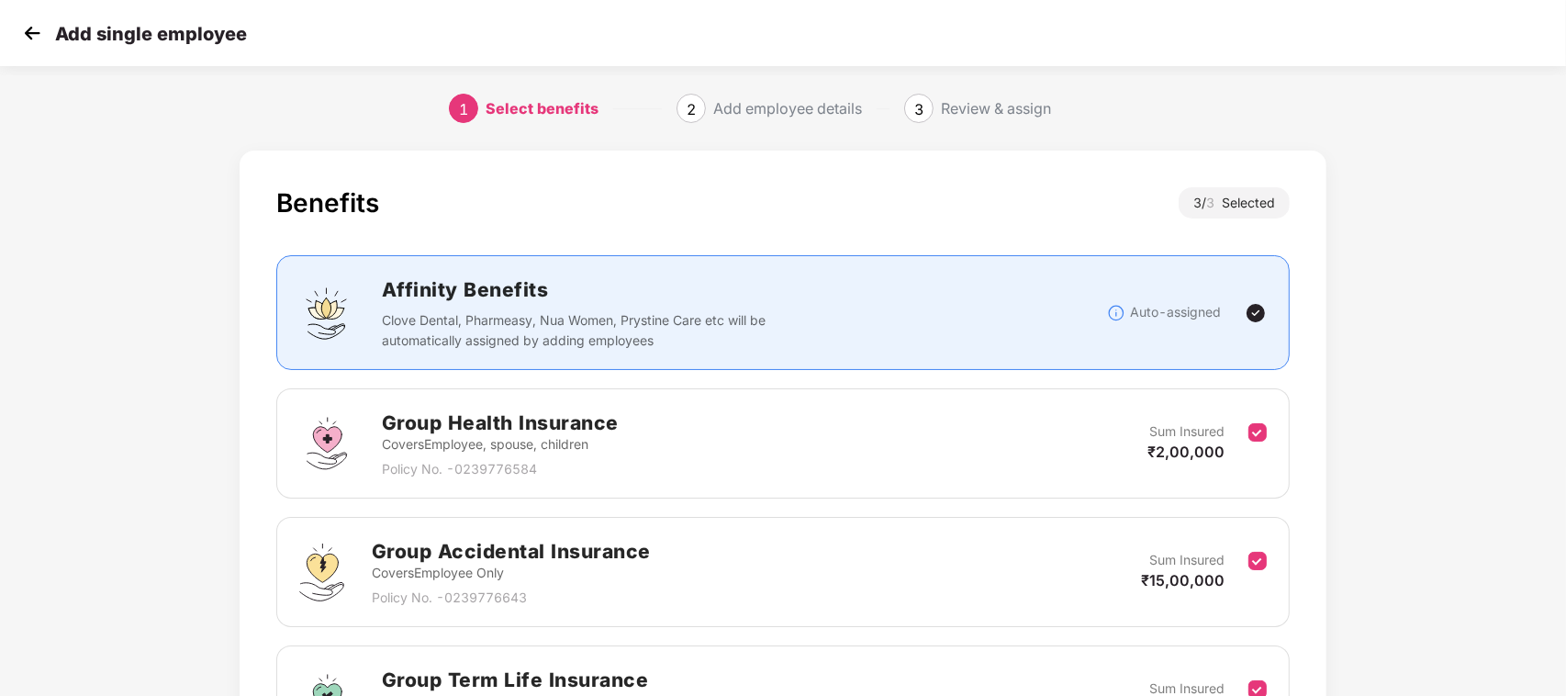
click at [702, 217] on div "Benefits 3 / 3 Selected" at bounding box center [783, 212] width 1014 height 50
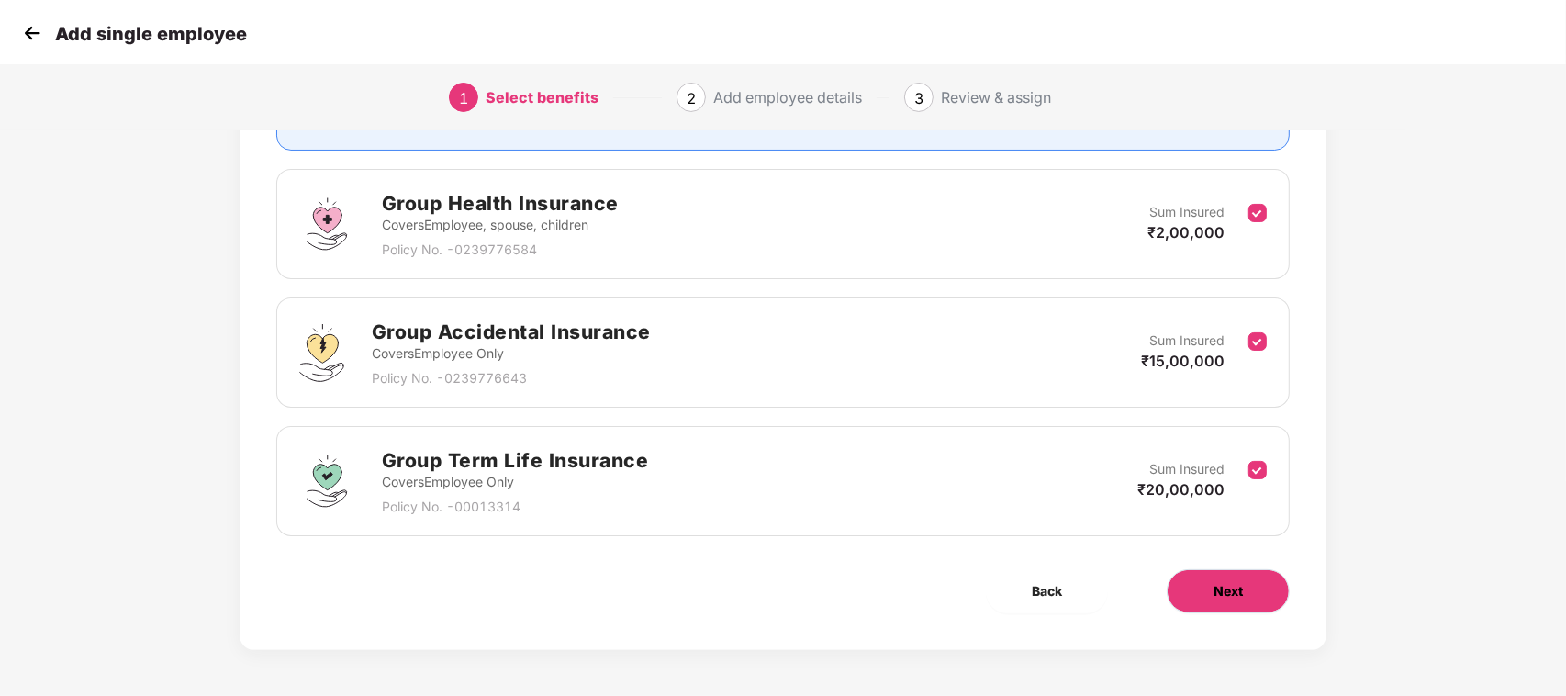
click at [1241, 571] on button "Next" at bounding box center [1227, 591] width 123 height 44
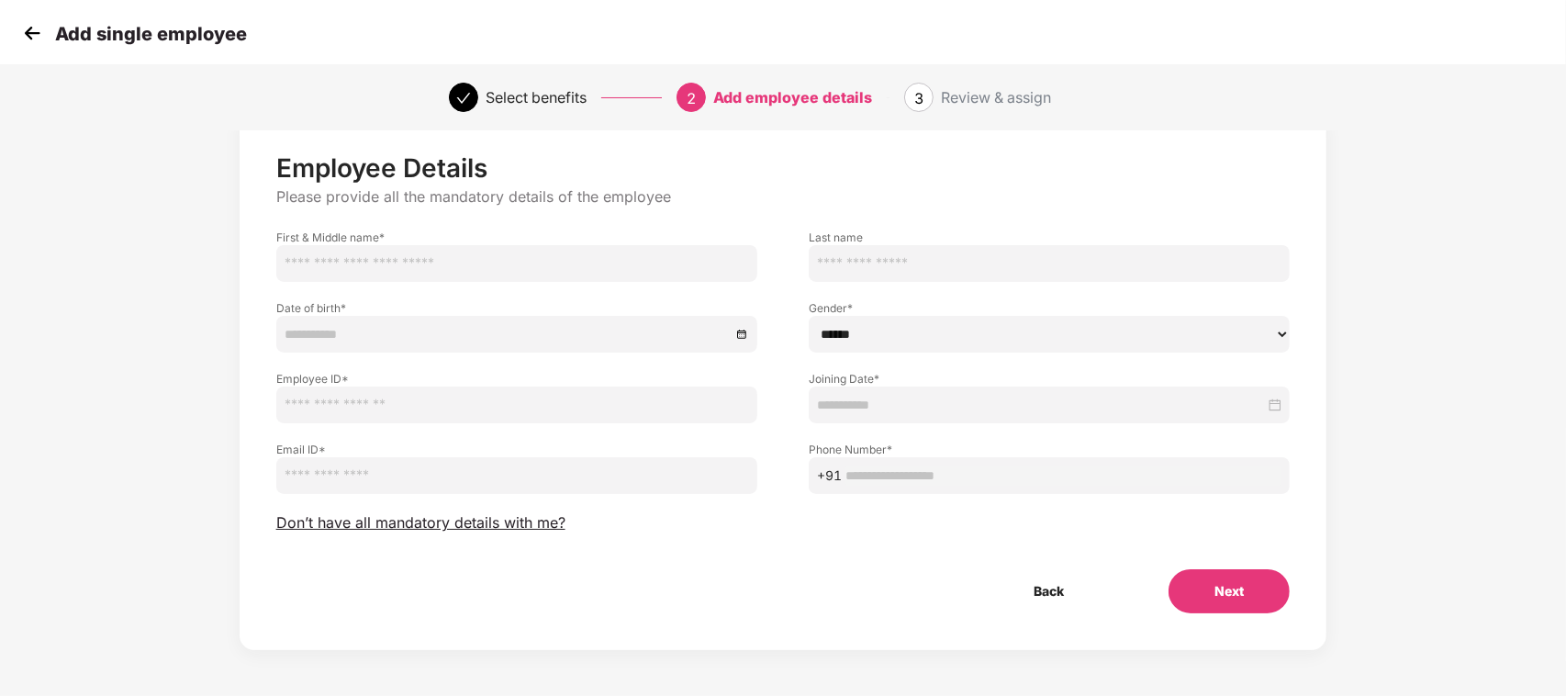
scroll to position [0, 0]
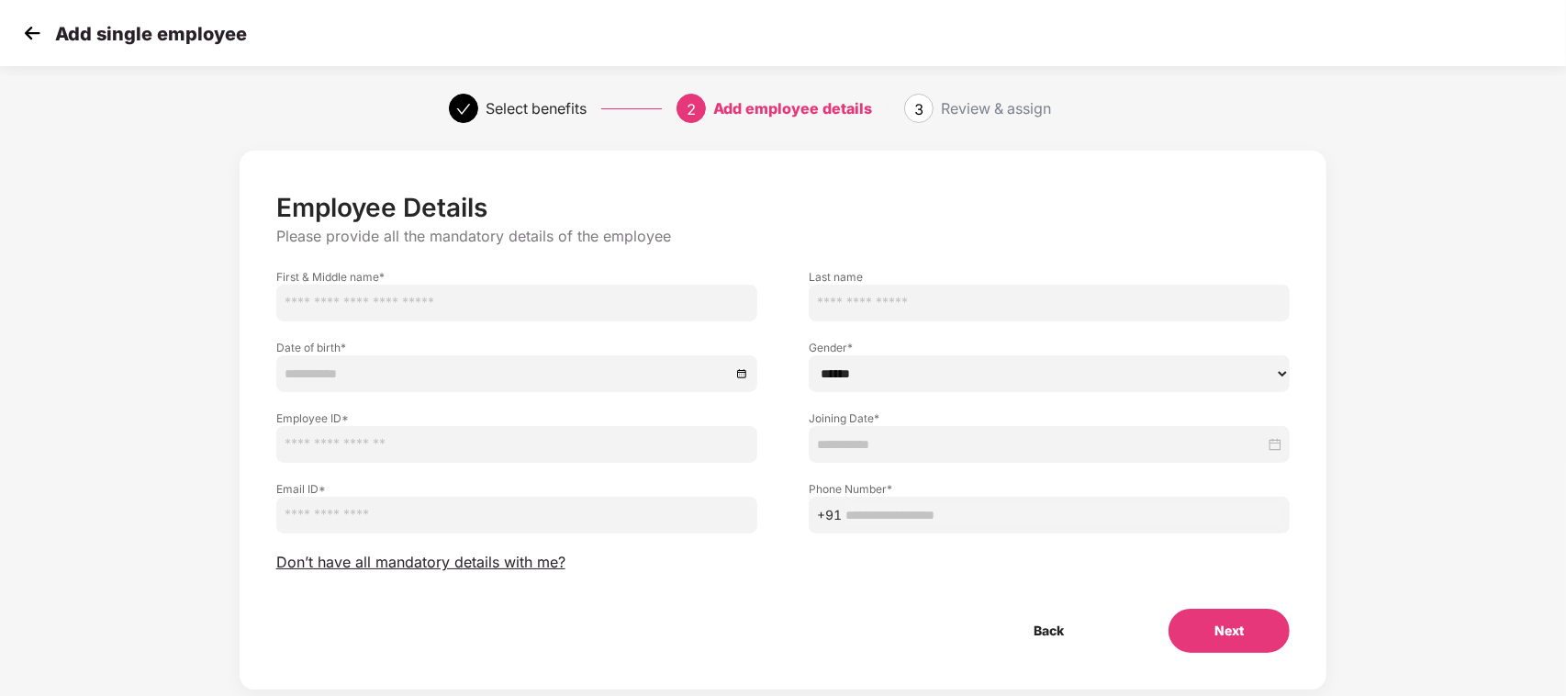
click at [494, 296] on input "text" at bounding box center [516, 302] width 481 height 37
type input "****"
click at [370, 364] on input at bounding box center [507, 373] width 446 height 20
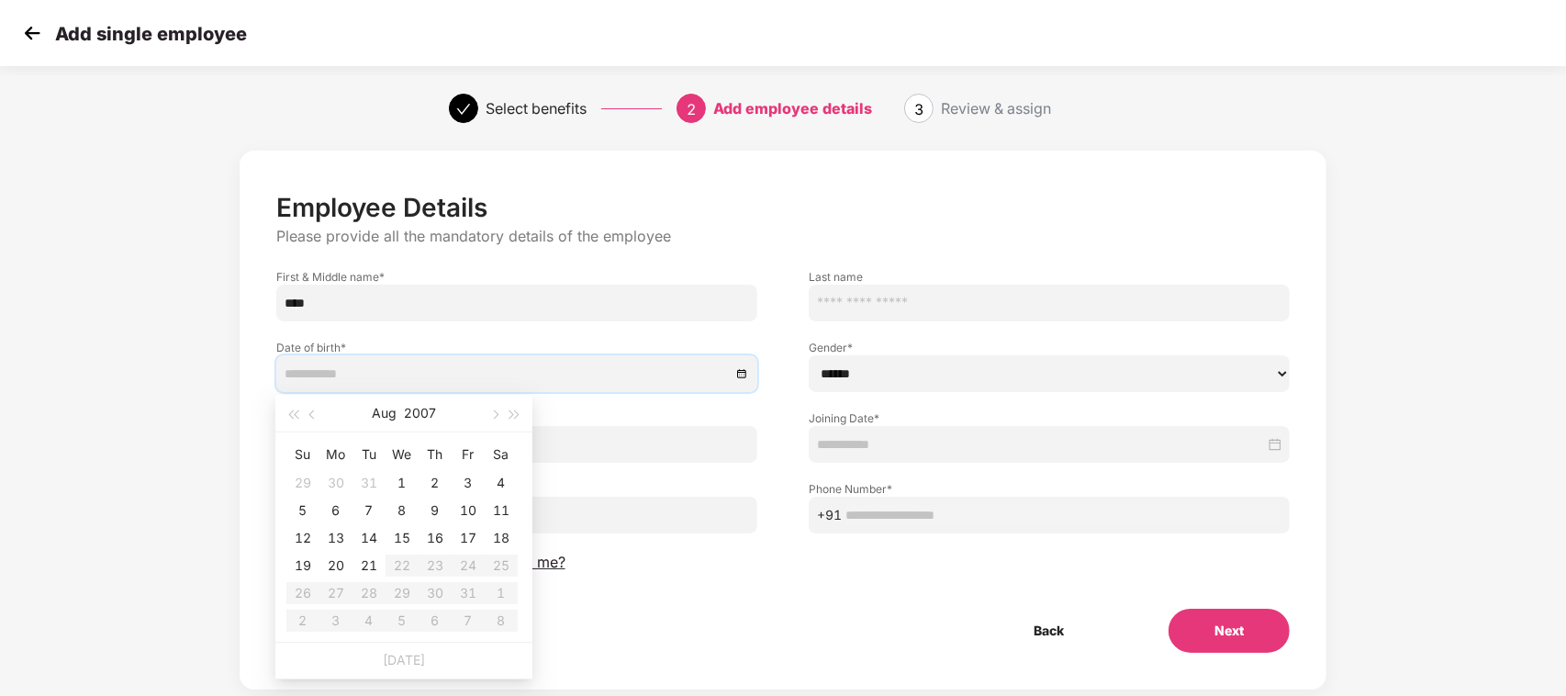
type input "**********"
click at [312, 415] on span "button" at bounding box center [313, 414] width 9 height 9
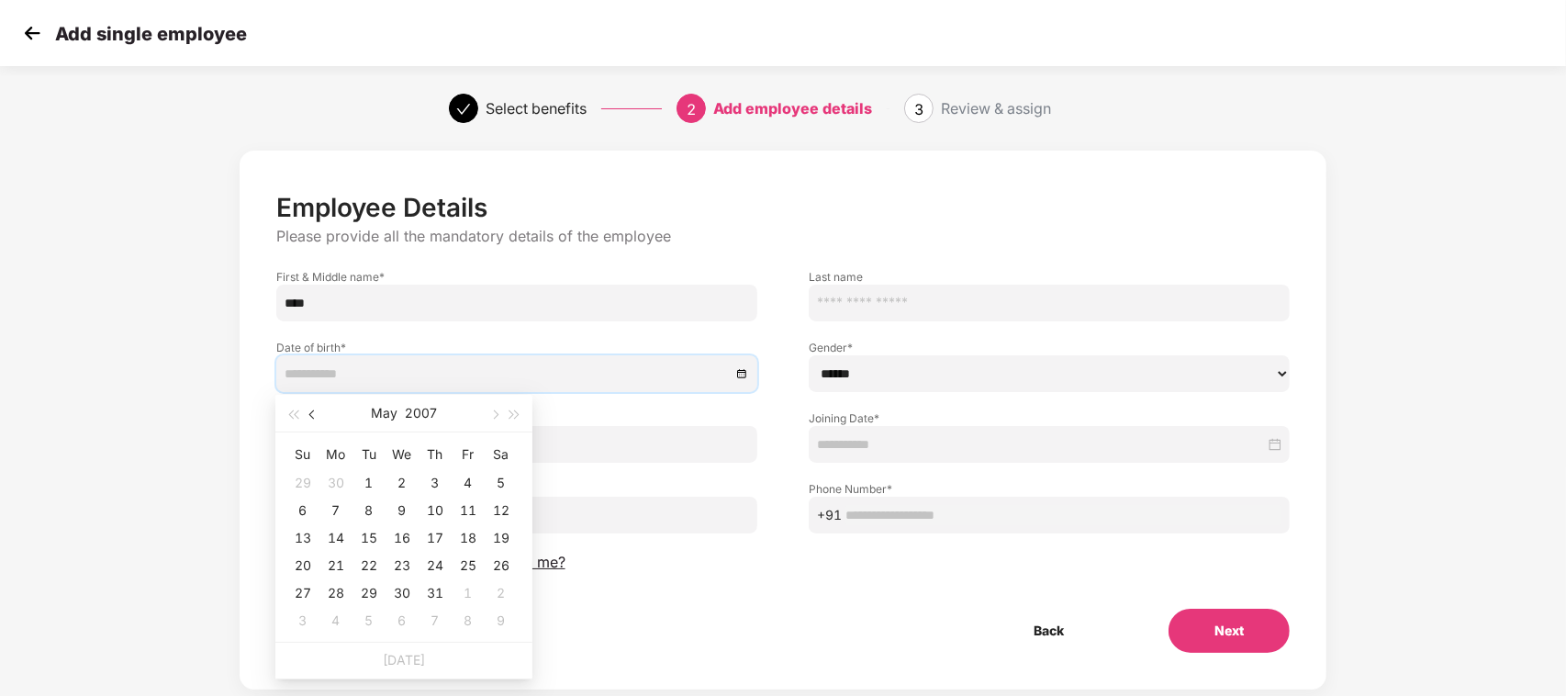
click at [312, 415] on span "button" at bounding box center [313, 414] width 9 height 9
click at [286, 415] on button "button" at bounding box center [293, 413] width 20 height 37
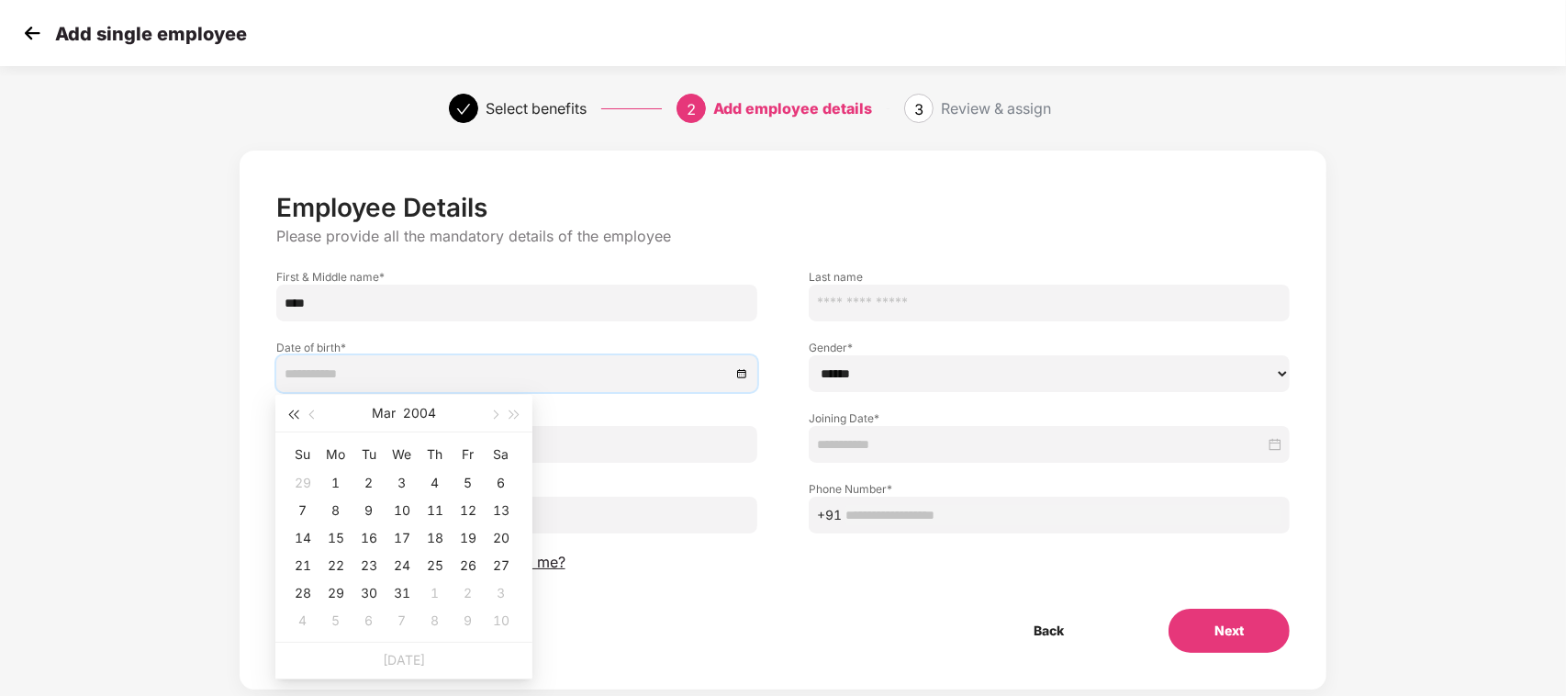
click at [286, 415] on button "button" at bounding box center [293, 413] width 20 height 37
click at [518, 409] on button "button" at bounding box center [515, 413] width 20 height 37
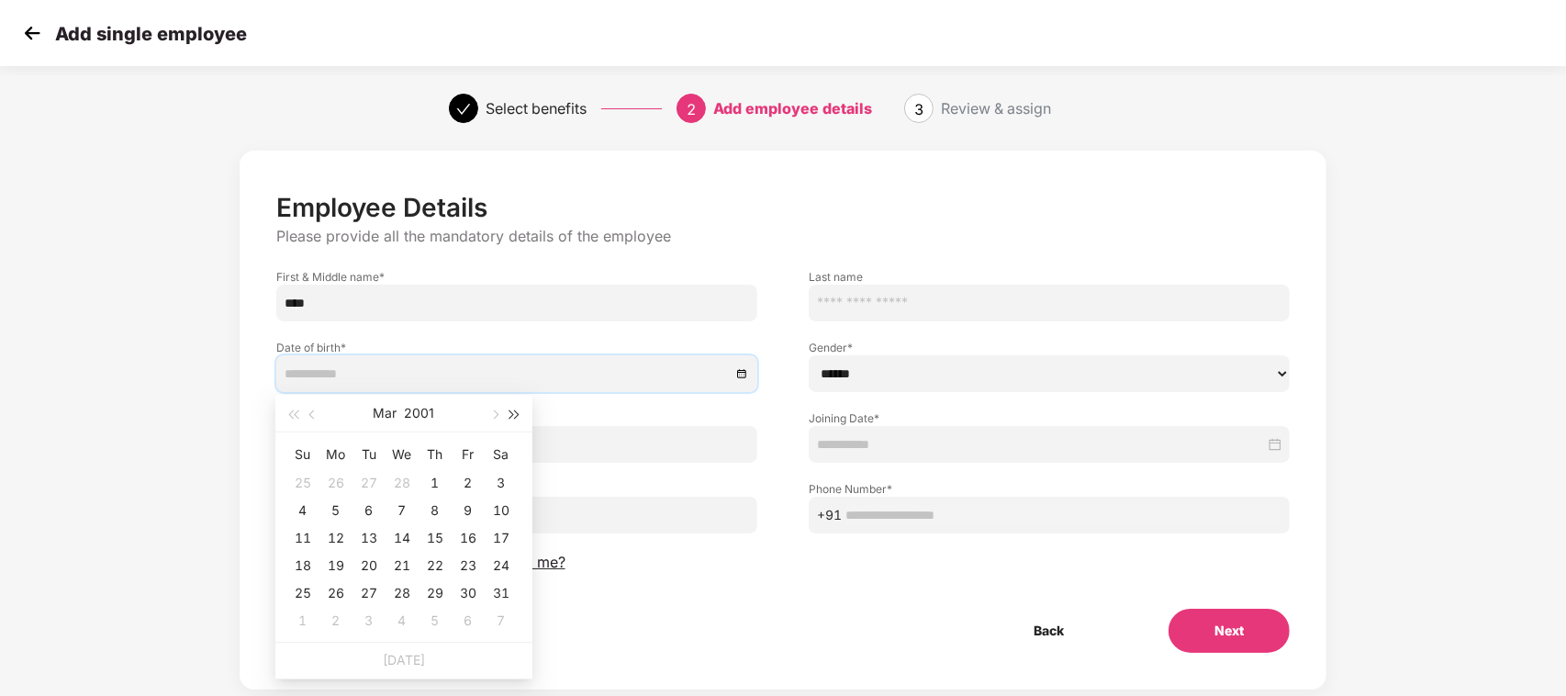
click at [518, 409] on button "button" at bounding box center [515, 413] width 20 height 37
type input "**********"
click at [496, 415] on span "button" at bounding box center [493, 414] width 9 height 9
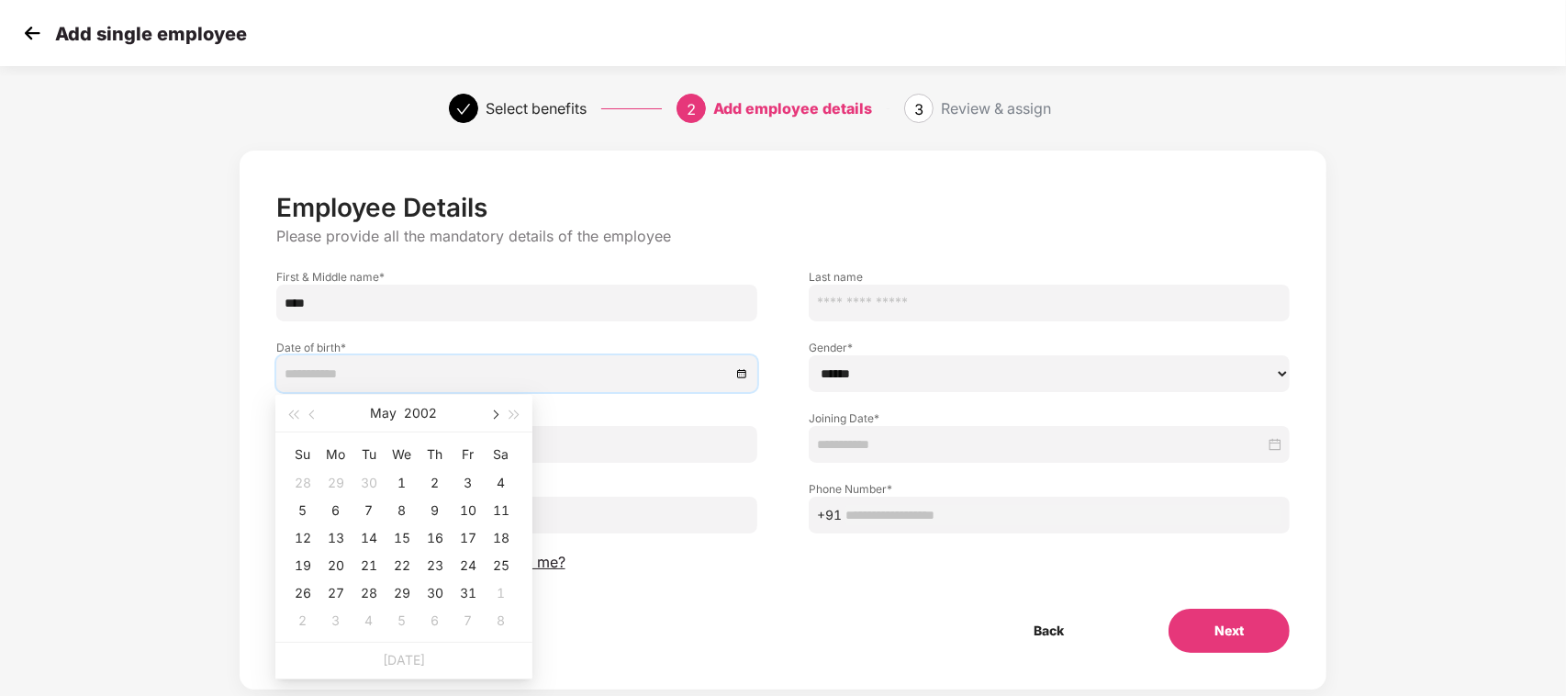
click at [496, 415] on span "button" at bounding box center [493, 414] width 9 height 9
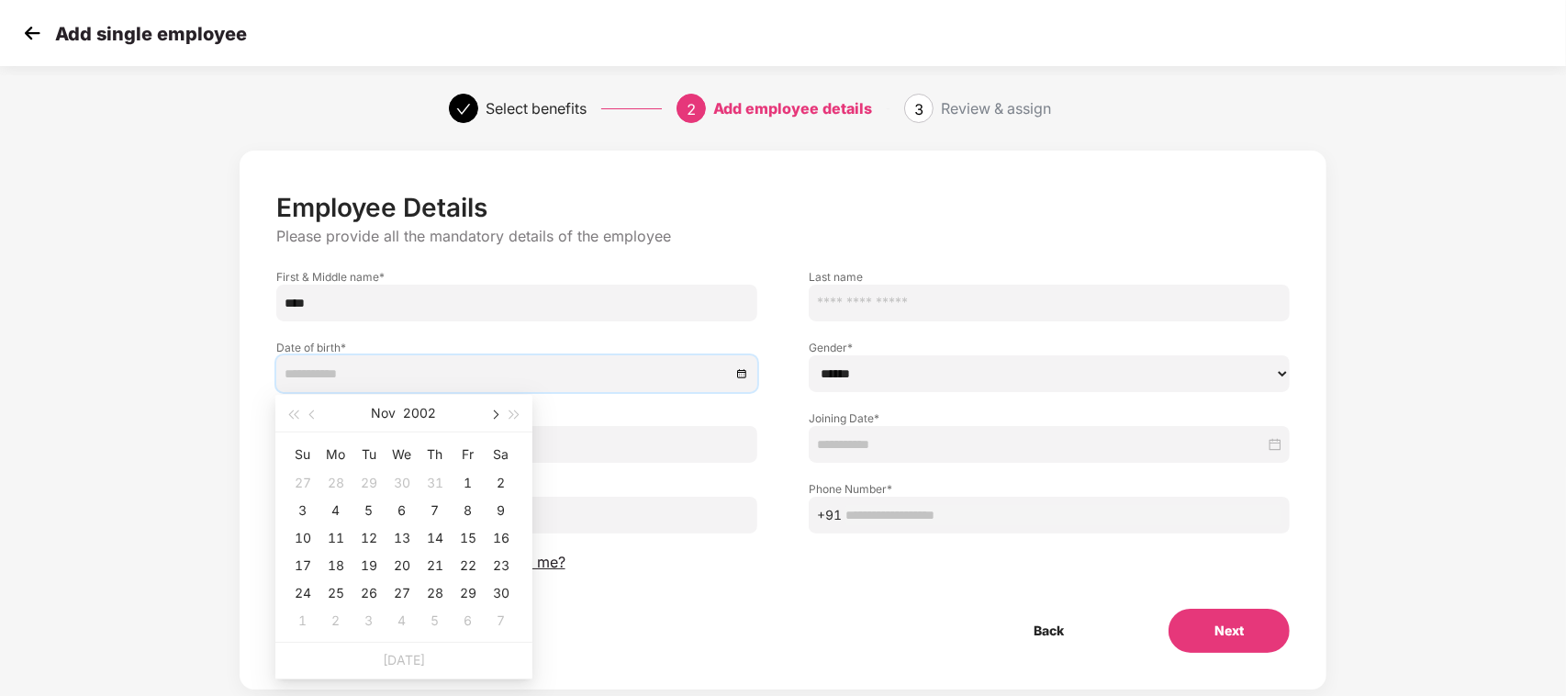
click at [496, 415] on span "button" at bounding box center [493, 414] width 9 height 9
type input "**********"
click at [333, 537] on div "16" at bounding box center [336, 538] width 22 height 22
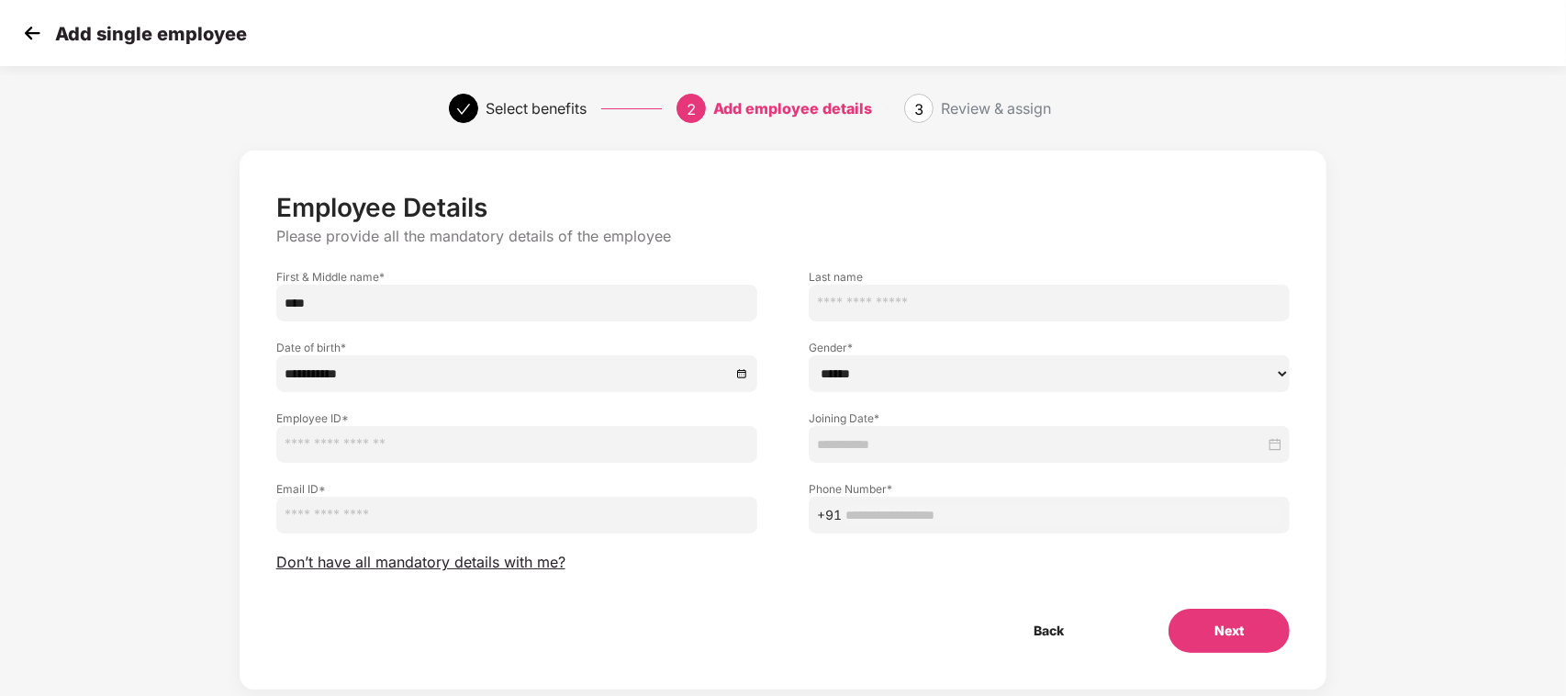
click at [133, 373] on div "**********" at bounding box center [782, 438] width 1305 height 594
click at [840, 369] on select "****** **** ******" at bounding box center [1048, 373] width 481 height 37
select select "****"
click at [808, 355] on select "****** **** ******" at bounding box center [1048, 373] width 481 height 37
click at [855, 442] on input at bounding box center [1041, 444] width 448 height 20
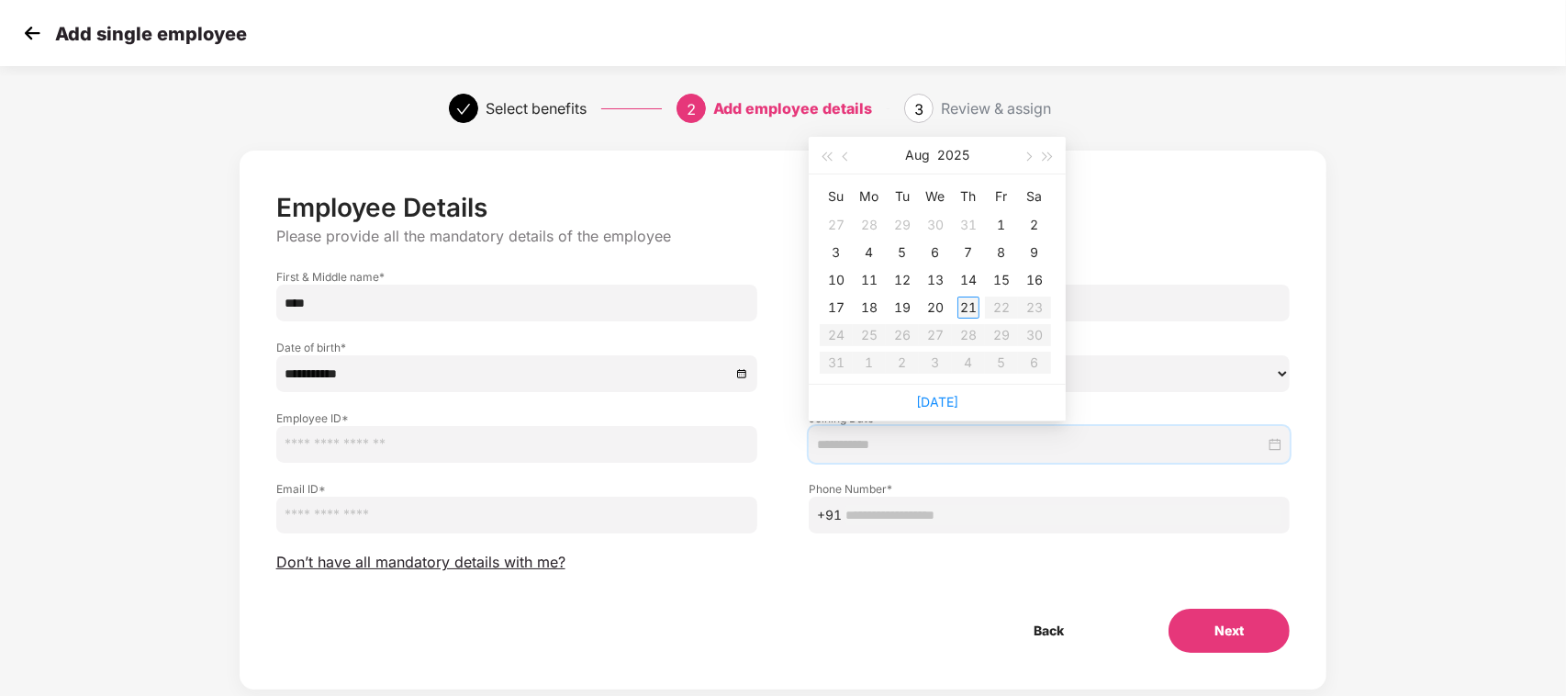
type input "**********"
click at [969, 305] on div "21" at bounding box center [968, 307] width 22 height 22
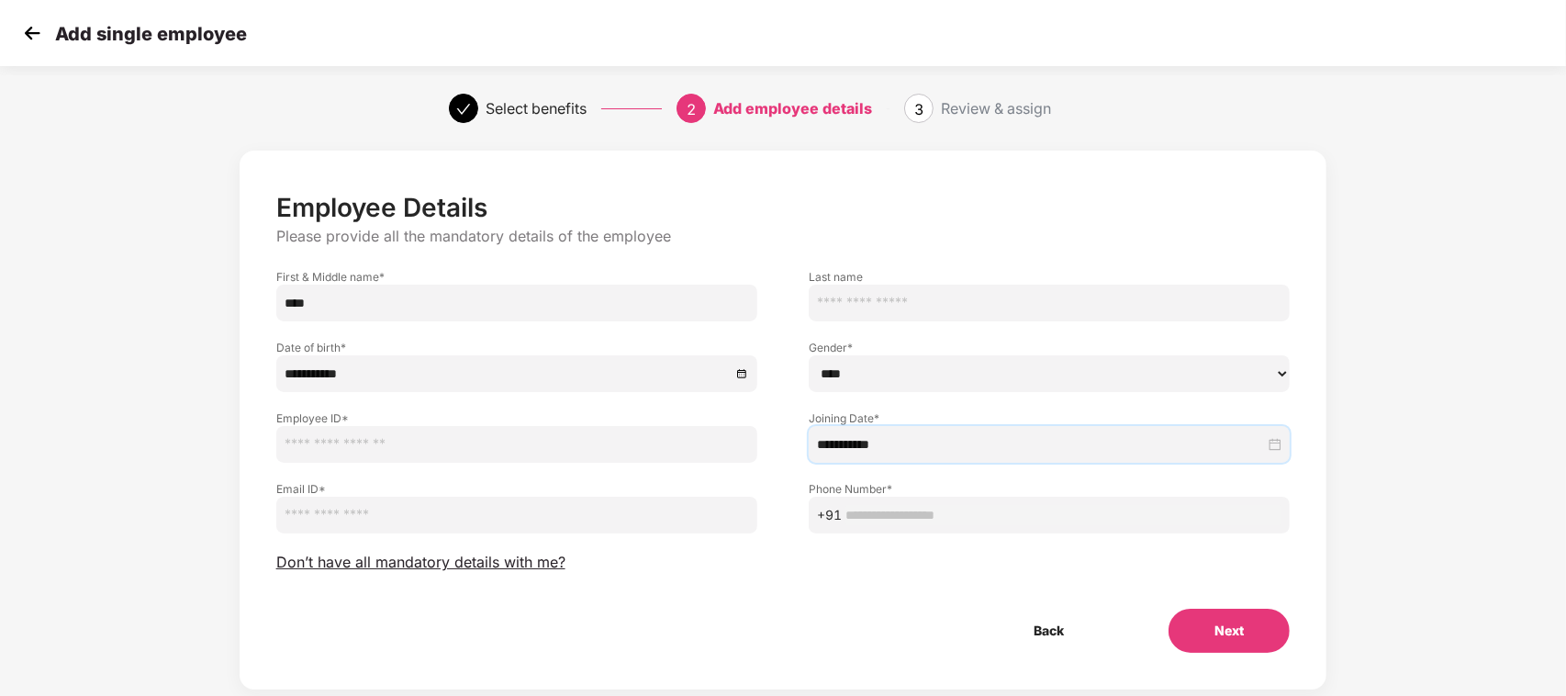
click at [341, 447] on input "text" at bounding box center [516, 444] width 481 height 37
click at [358, 519] on input "email" at bounding box center [516, 514] width 481 height 37
click at [881, 502] on span "+91" at bounding box center [1048, 514] width 481 height 37
paste input "**********"
type input "**********"
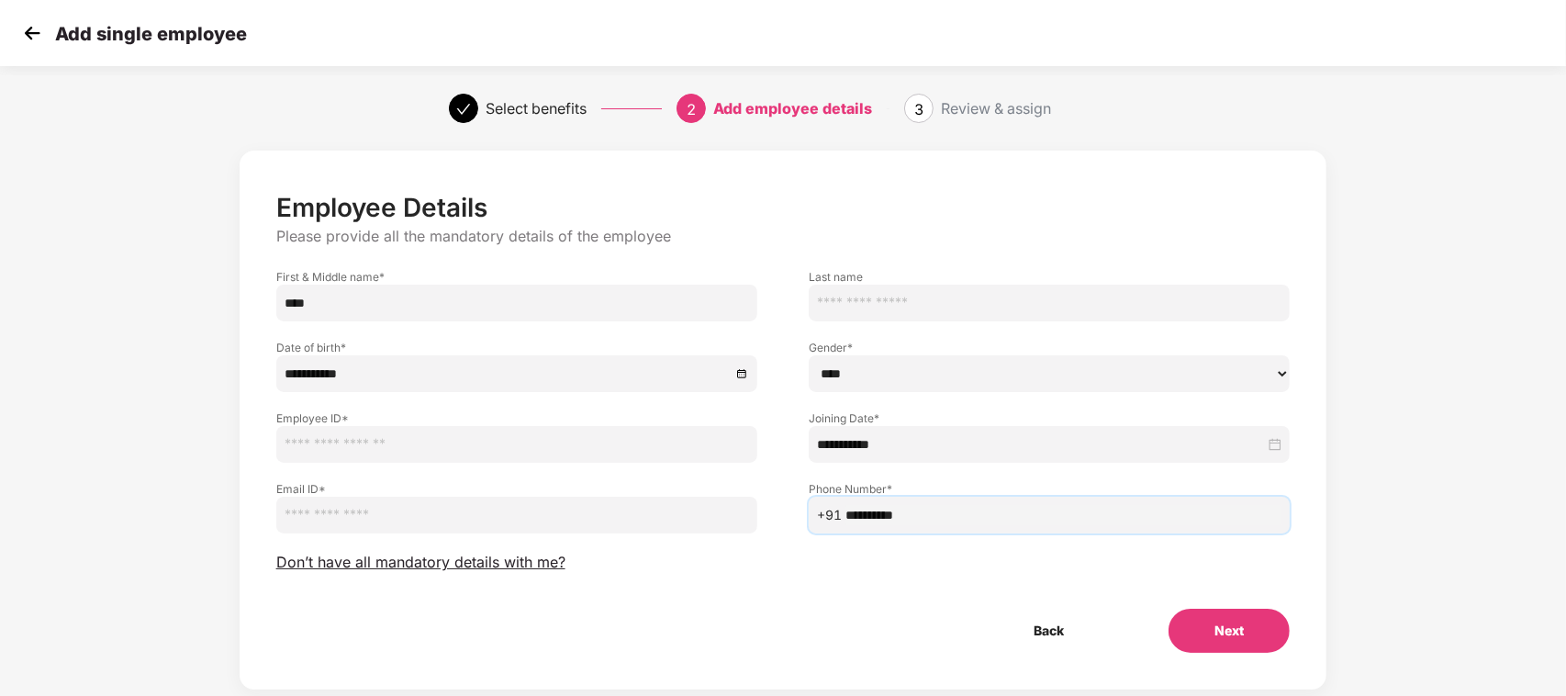
click at [319, 512] on input "email" at bounding box center [516, 514] width 481 height 37
paste input "**********"
type input "**********"
click at [818, 222] on p "Employee Details" at bounding box center [783, 207] width 1014 height 31
click at [328, 450] on input "text" at bounding box center [516, 444] width 481 height 37
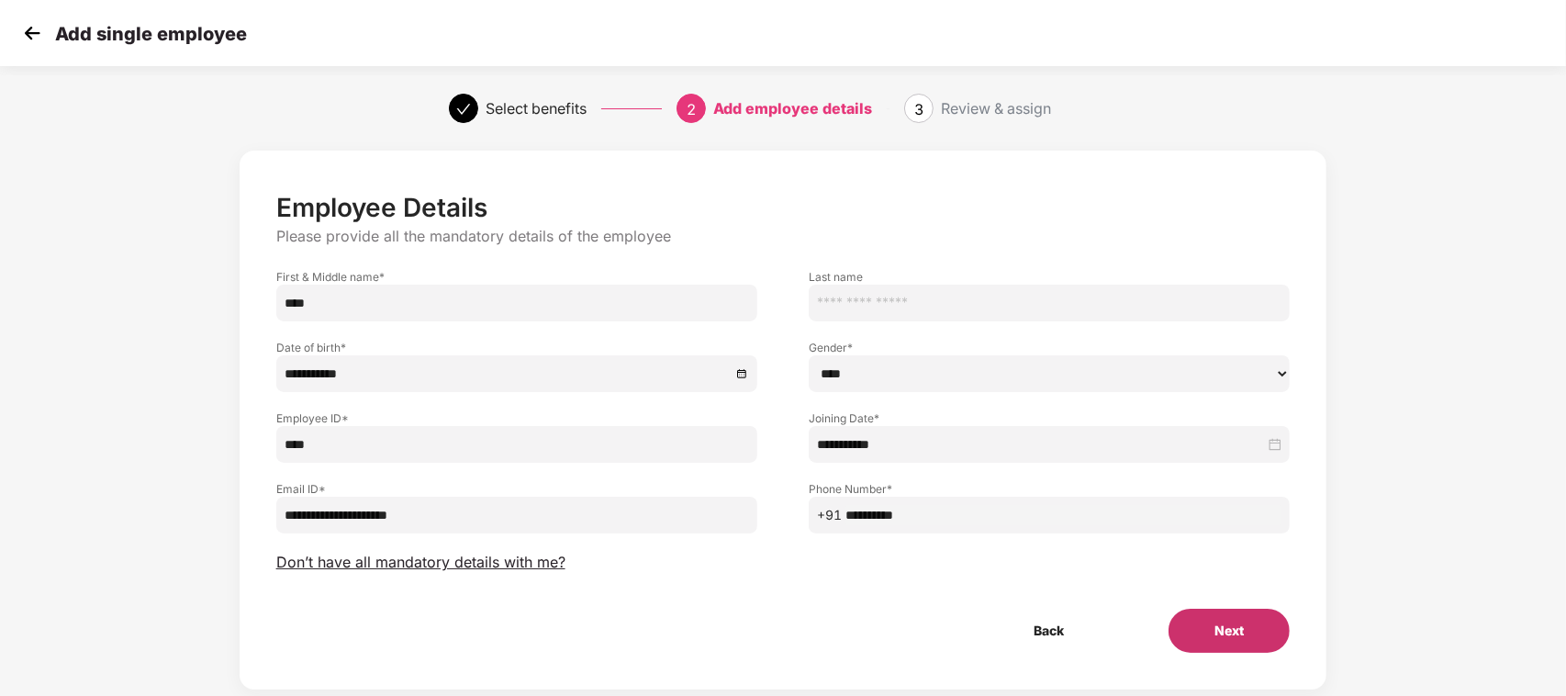
type input "****"
click at [1219, 620] on button "Next" at bounding box center [1228, 630] width 121 height 44
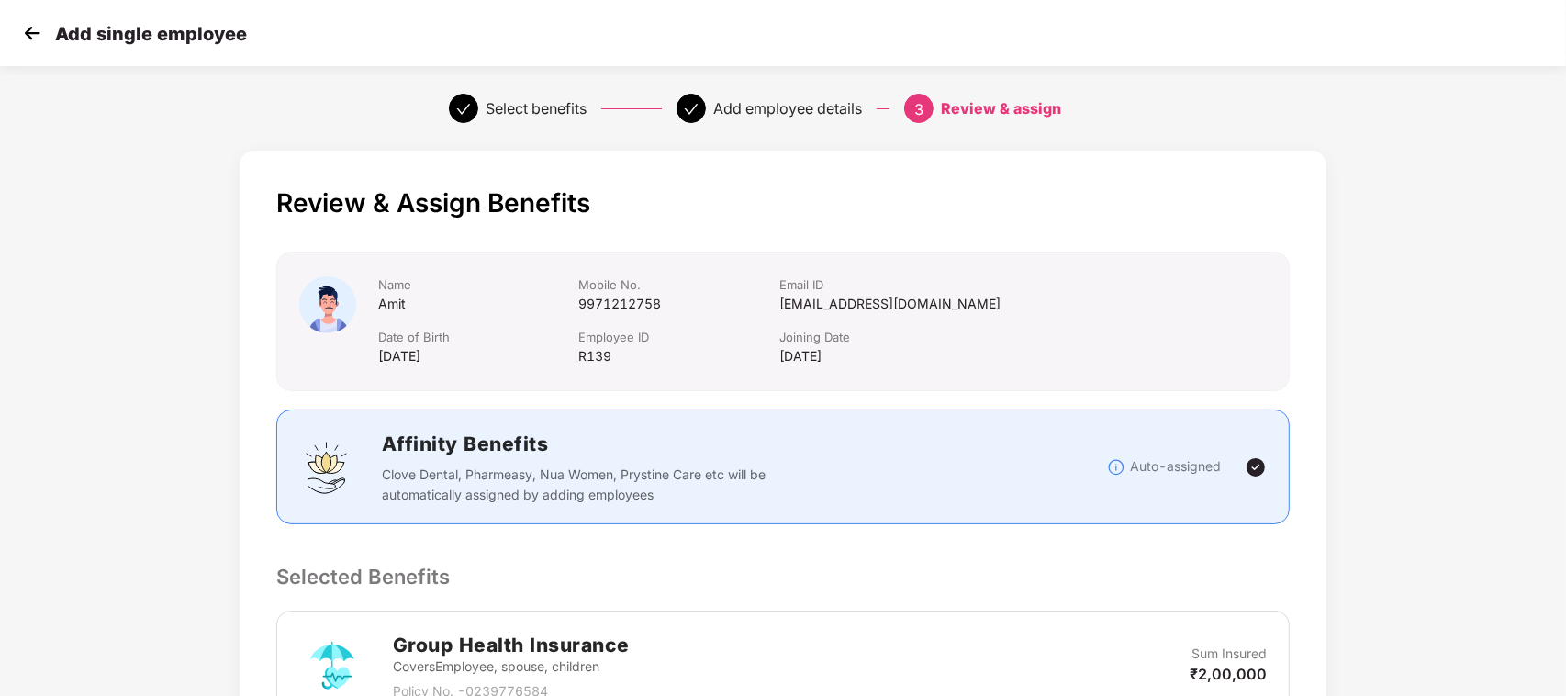
scroll to position [608, 0]
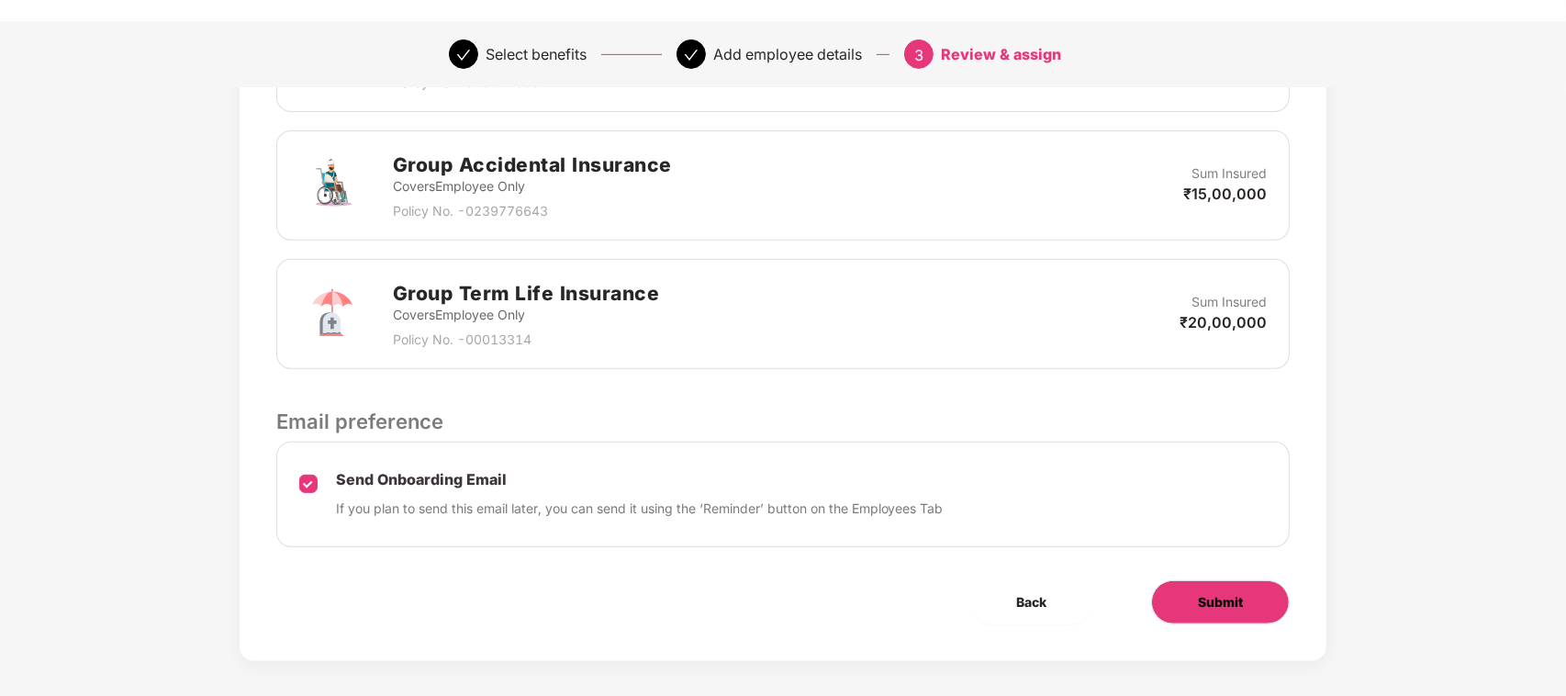
click at [1242, 612] on span "Submit" at bounding box center [1220, 602] width 45 height 20
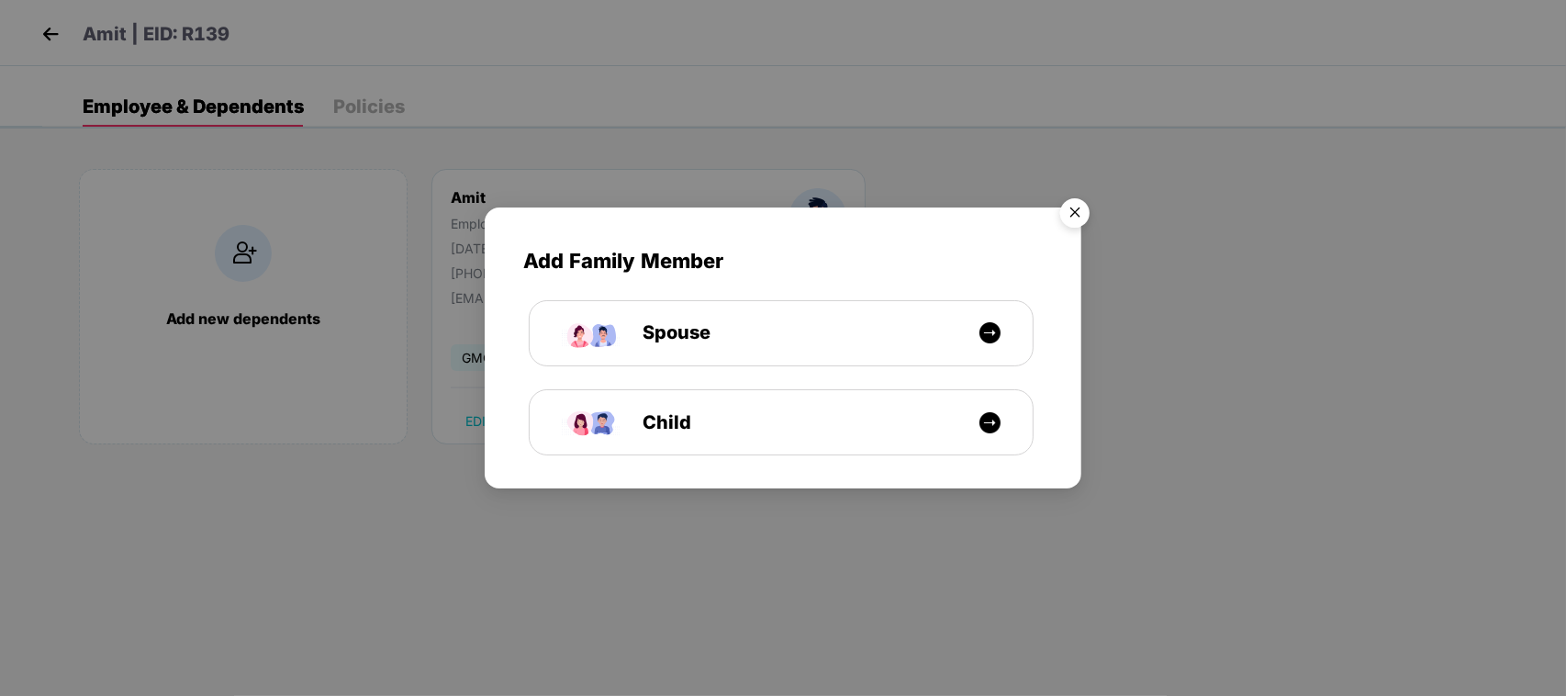
click at [1075, 205] on img "Close" at bounding box center [1074, 215] width 51 height 51
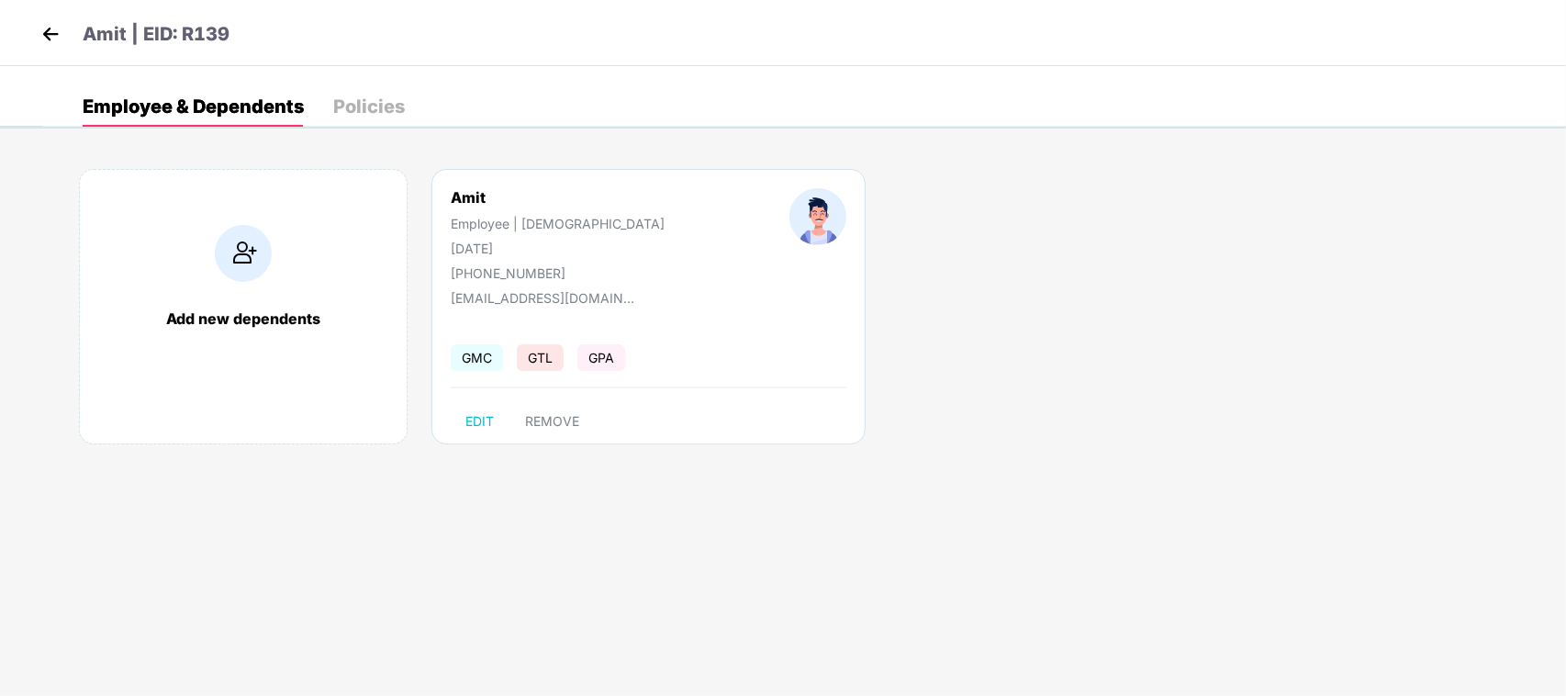
click at [892, 239] on div "Add new dependents Amit Employee | [DEMOGRAPHIC_DATA] [DATE] [PHONE_NUMBER] [EM…" at bounding box center [803, 315] width 1523 height 349
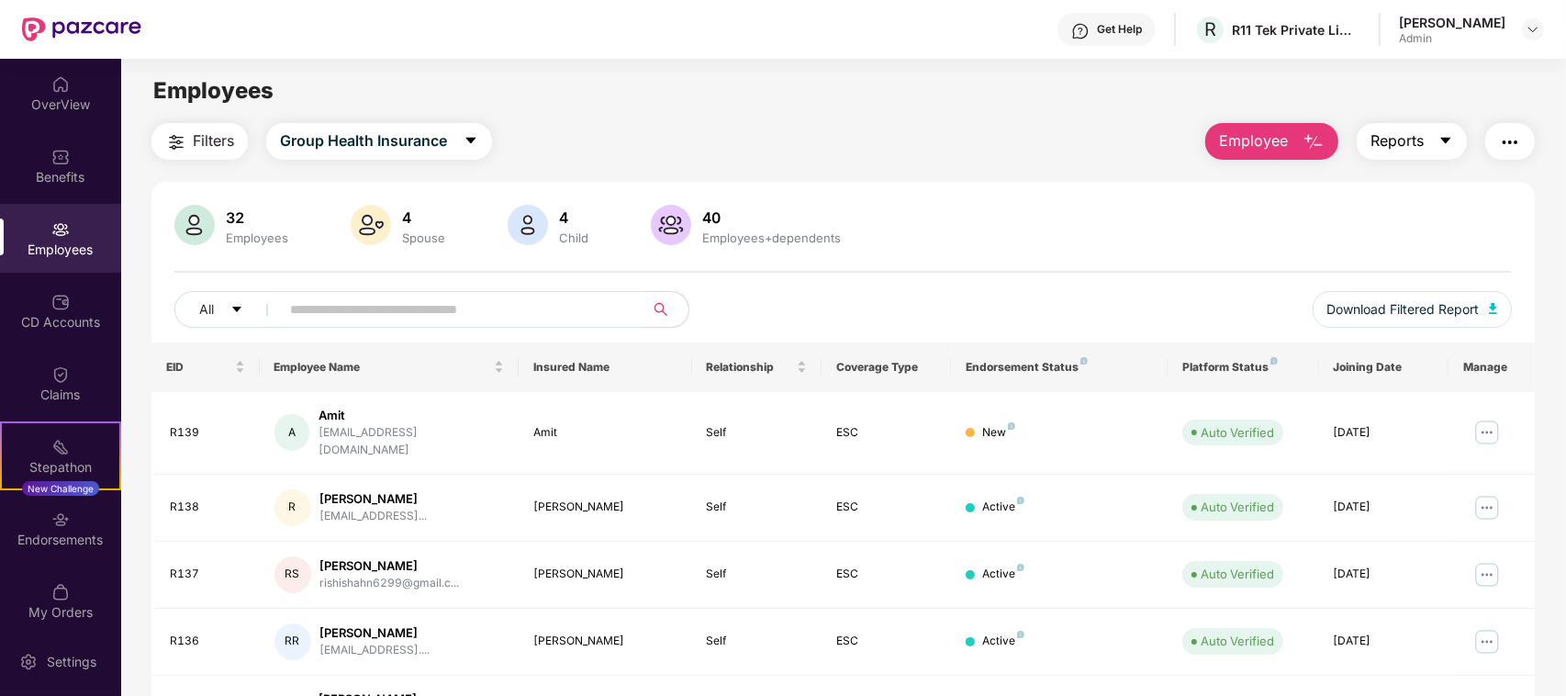
click at [1450, 142] on icon "caret-down" at bounding box center [1445, 140] width 15 height 15
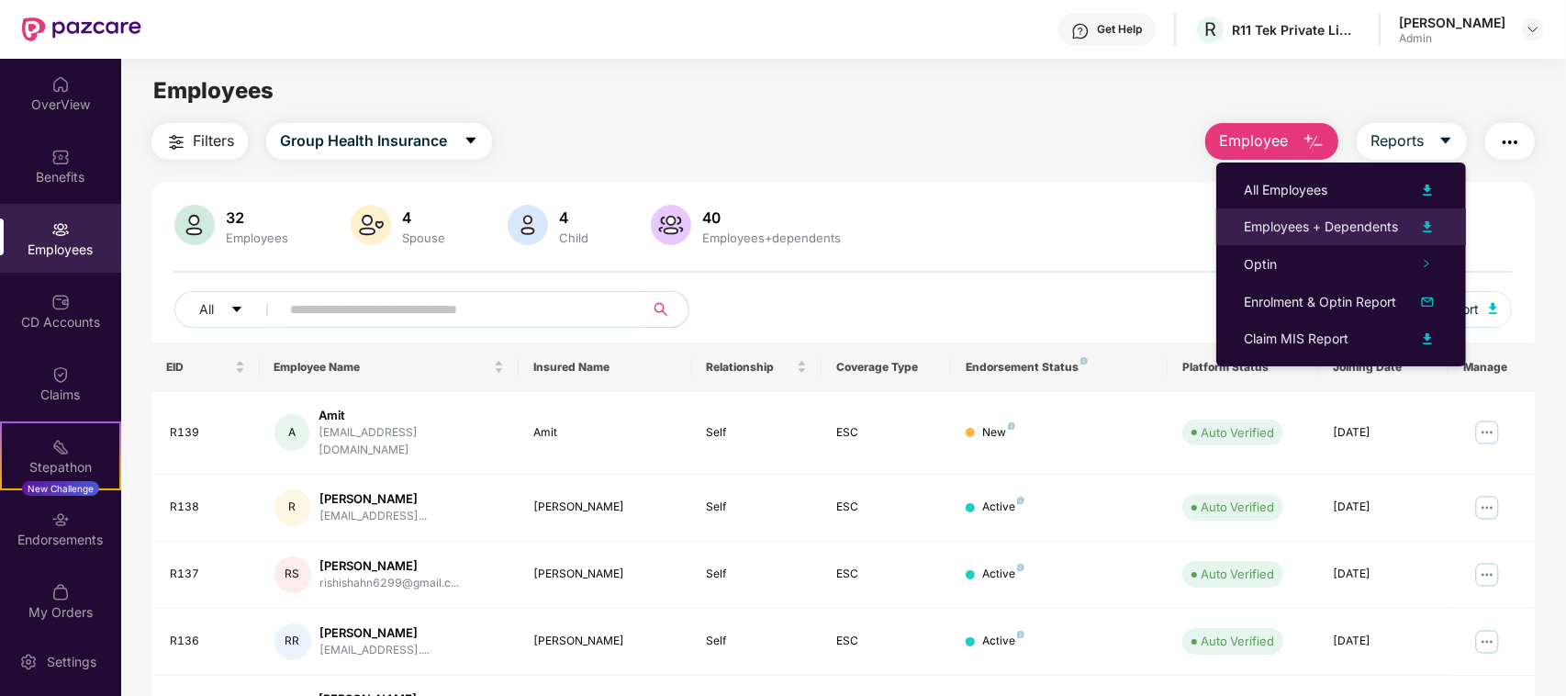
click at [1428, 222] on img at bounding box center [1427, 227] width 22 height 22
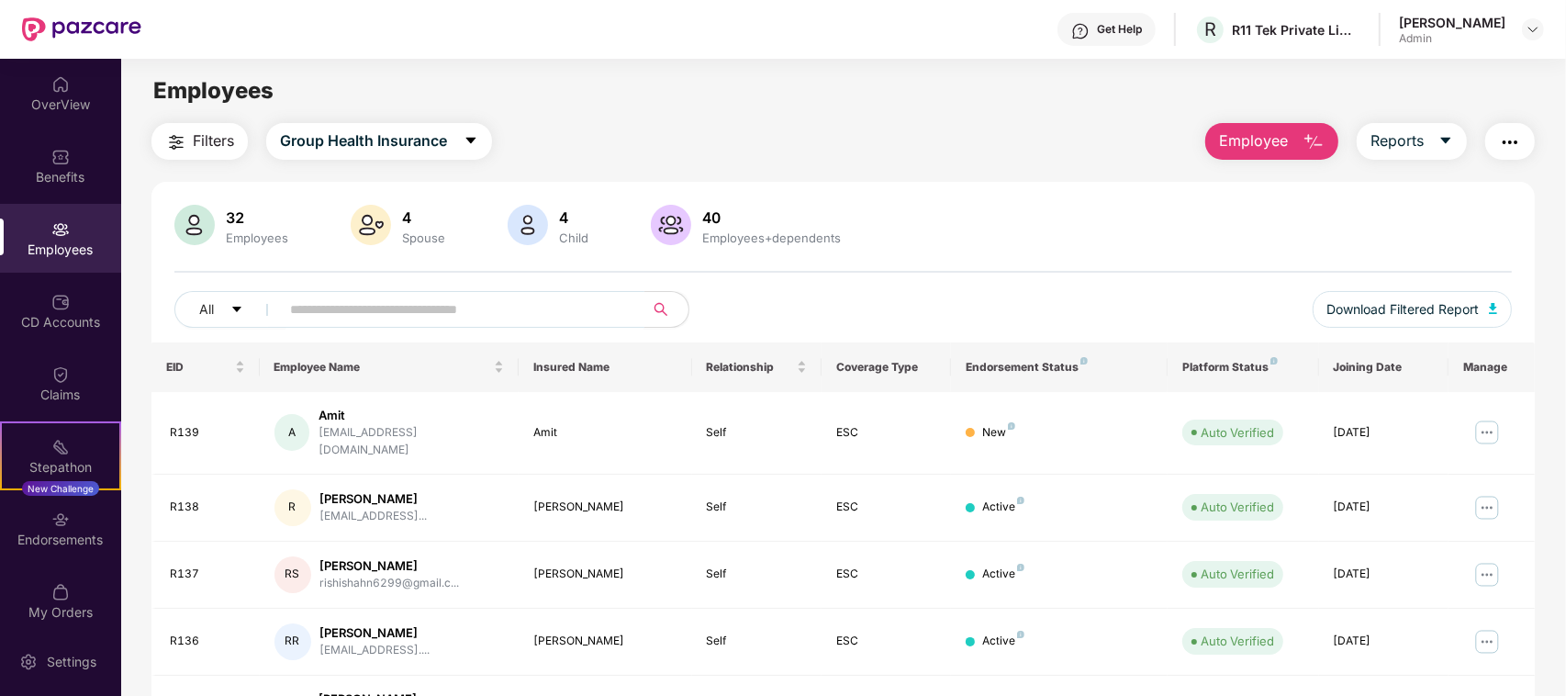
click at [324, 301] on input "text" at bounding box center [454, 309] width 329 height 28
type input "*"
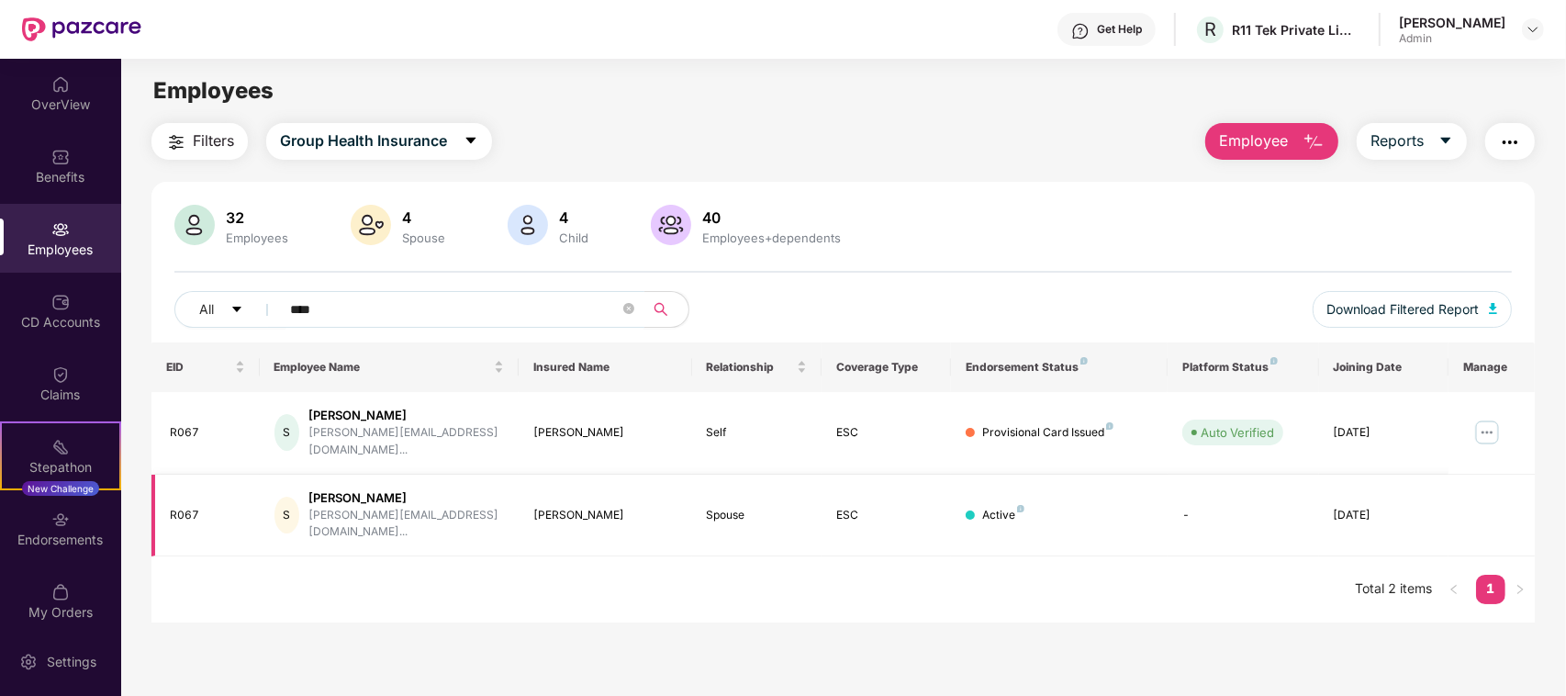
type input "****"
click at [583, 507] on div "Wahida Sayyed" at bounding box center [604, 515] width 143 height 17
click at [876, 567] on div "EID Employee Name Insured Name Relationship Coverage Type Endorsement Status Pl…" at bounding box center [842, 482] width 1383 height 280
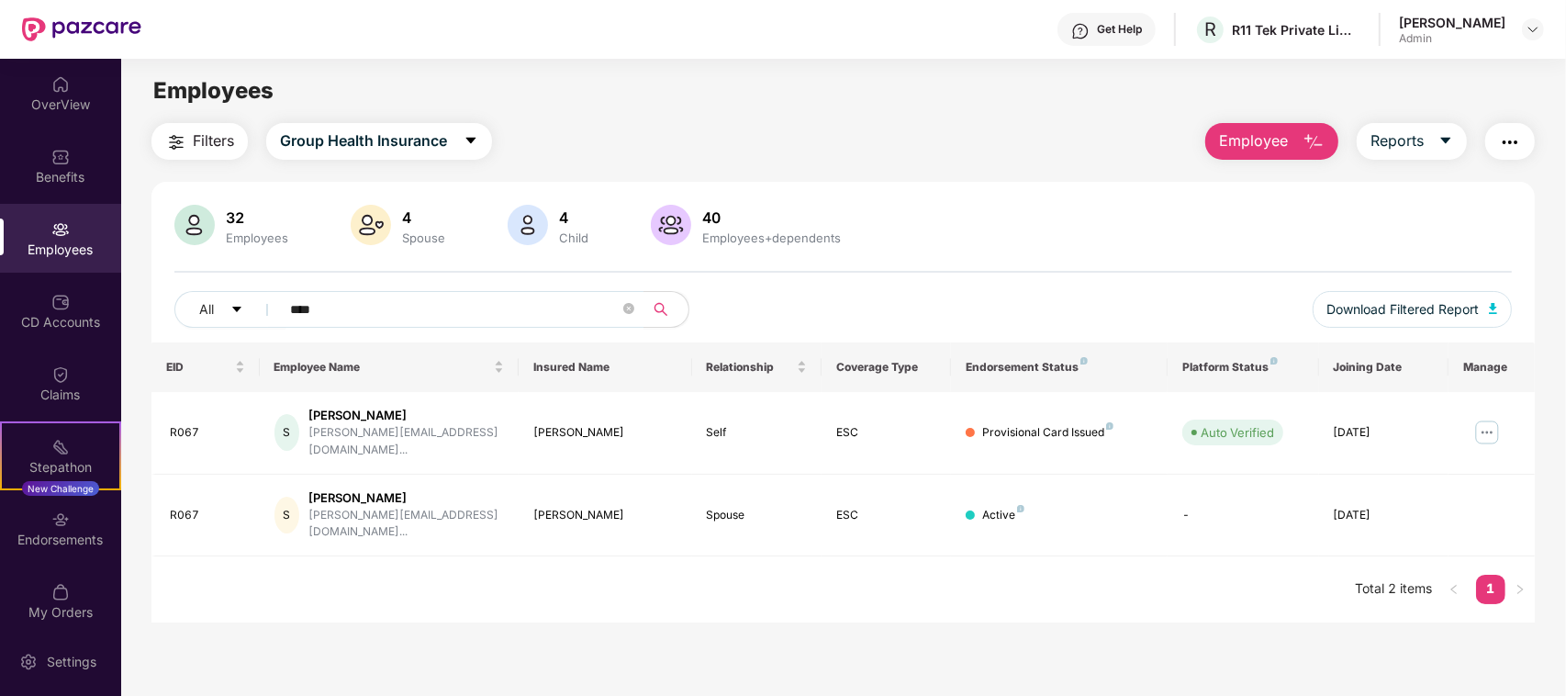
click at [821, 570] on div "EID Employee Name Insured Name Relationship Coverage Type Endorsement Status Pl…" at bounding box center [842, 482] width 1383 height 280
click at [933, 173] on div "Filters Group Health Insurance Employee Reports 32 Employees 4 Spouse 4 Child 4…" at bounding box center [842, 373] width 1383 height 500
click at [629, 308] on icon "close-circle" at bounding box center [628, 308] width 11 height 11
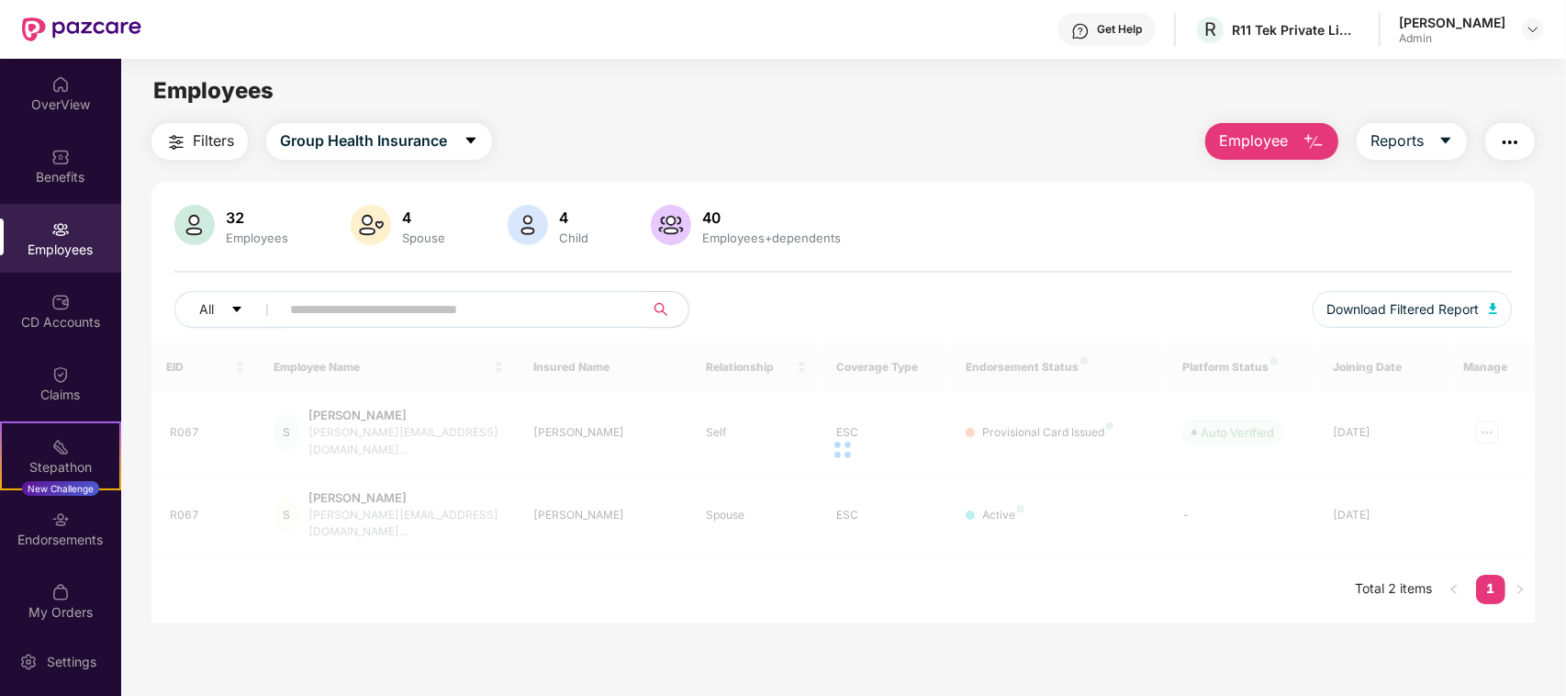
click at [469, 310] on input "text" at bounding box center [454, 309] width 329 height 28
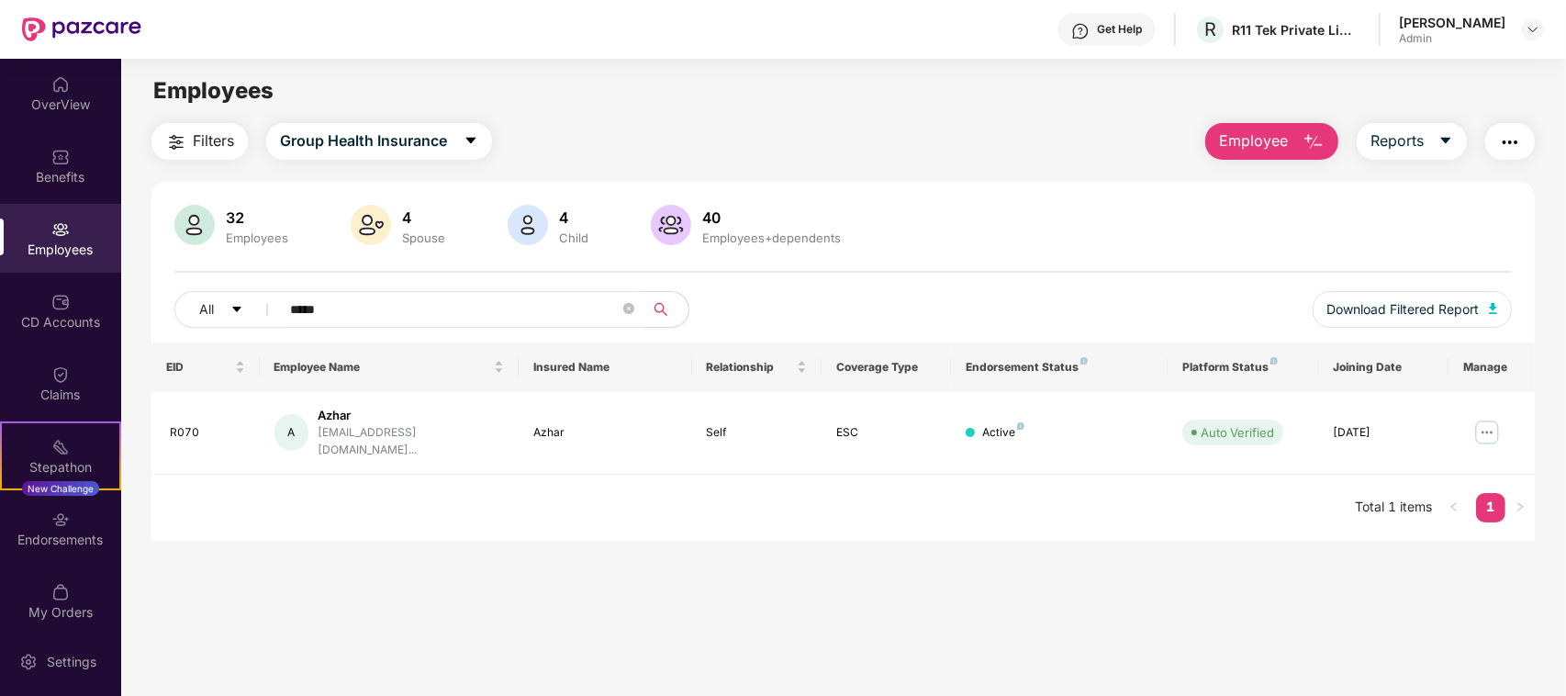
type input "*****"
click at [942, 176] on div "Filters Group Health Insurance Employee Reports 32 Employees 4 Spouse 4 Child 4…" at bounding box center [842, 332] width 1383 height 418
